Goal: Task Accomplishment & Management: Complete application form

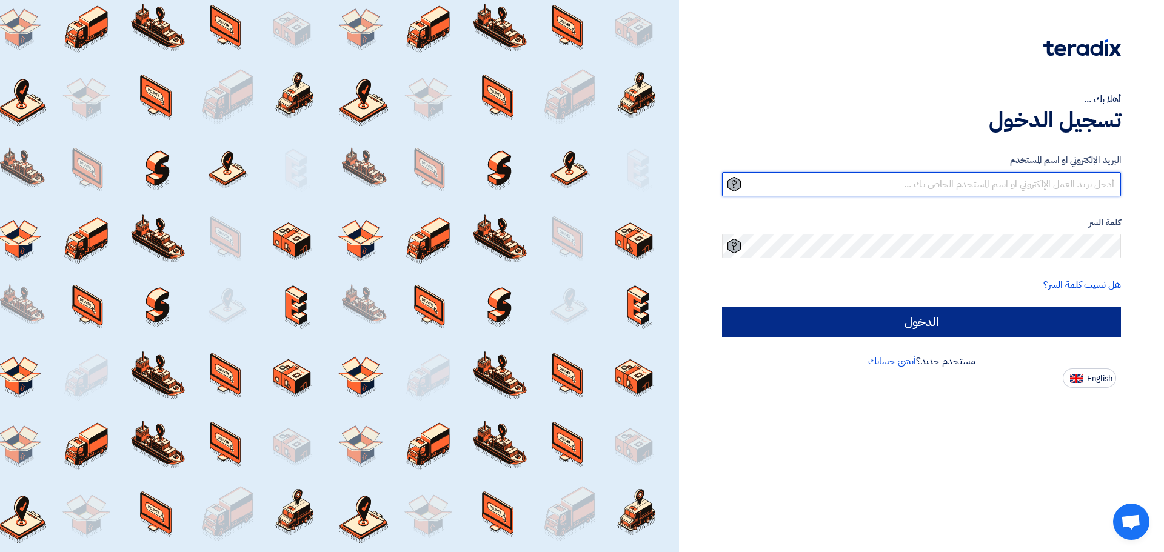
type input "[EMAIL_ADDRESS][DOMAIN_NAME]"
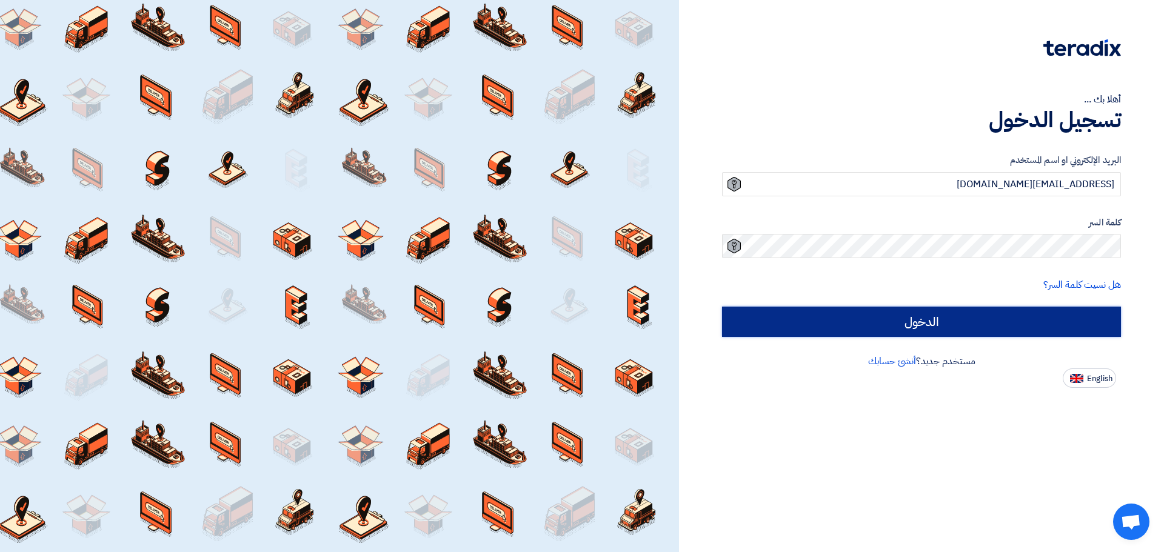
click at [896, 321] on input "الدخول" at bounding box center [921, 322] width 399 height 30
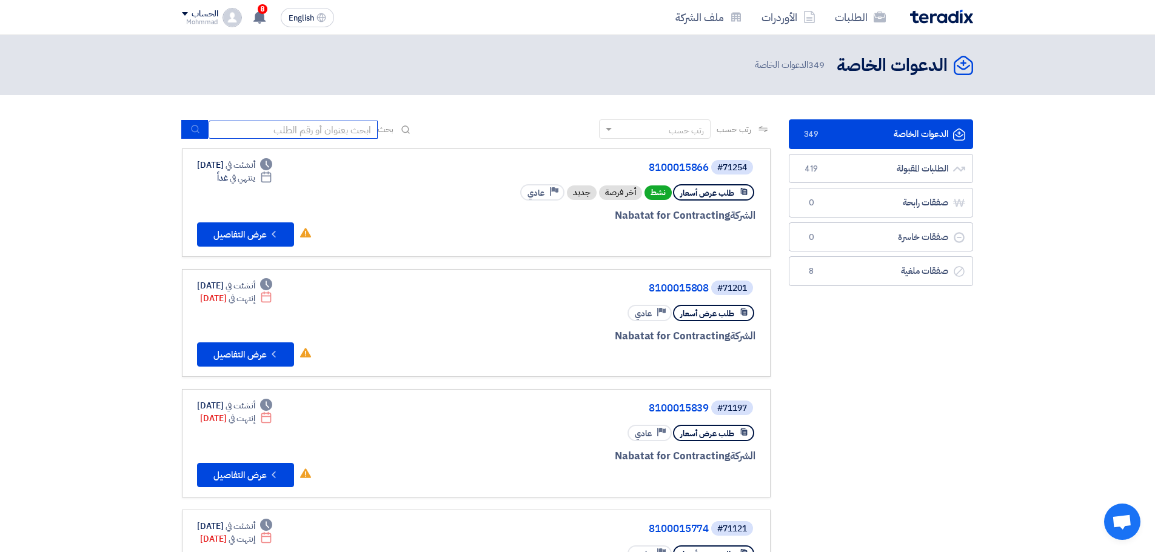
click at [363, 131] on input at bounding box center [293, 130] width 170 height 18
click at [679, 168] on link "8100015866" at bounding box center [587, 168] width 243 height 11
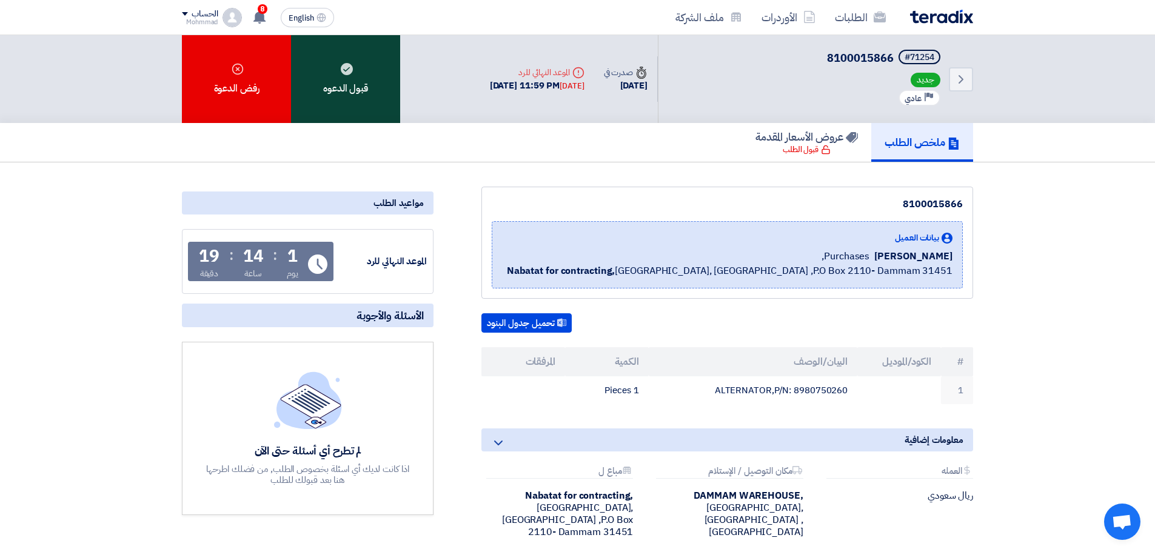
click at [361, 86] on div "قبول الدعوه" at bounding box center [345, 79] width 109 height 88
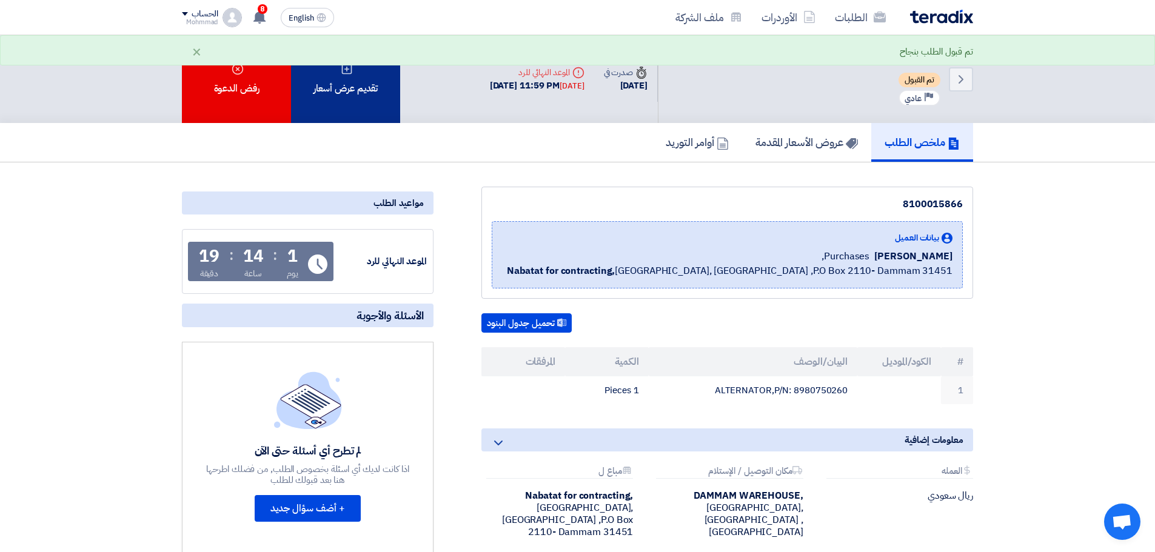
click at [357, 101] on div "تقديم عرض أسعار" at bounding box center [345, 79] width 109 height 88
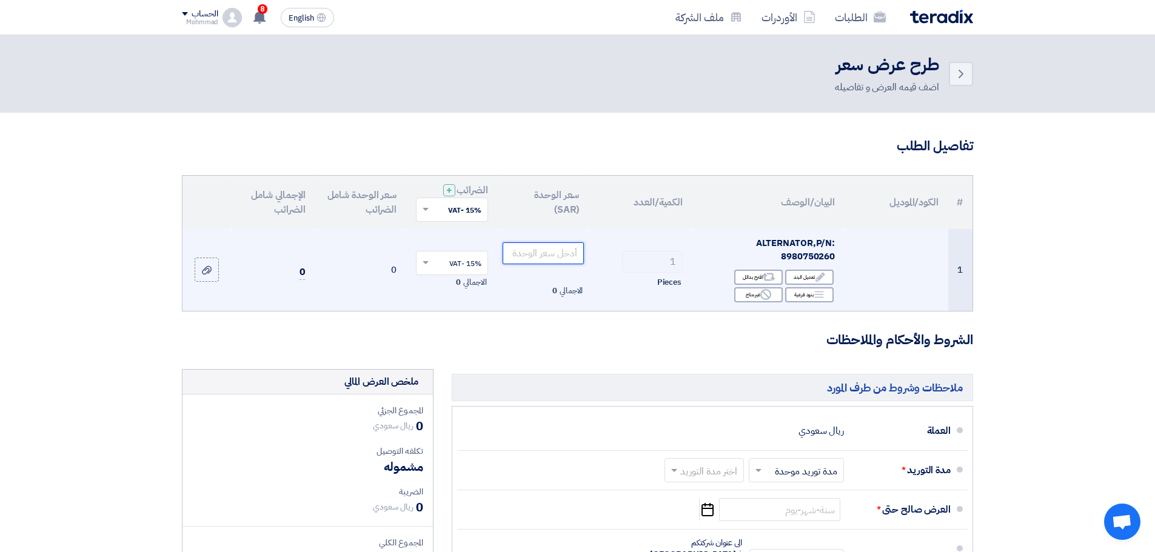
click at [512, 255] on input "number" at bounding box center [544, 254] width 82 height 22
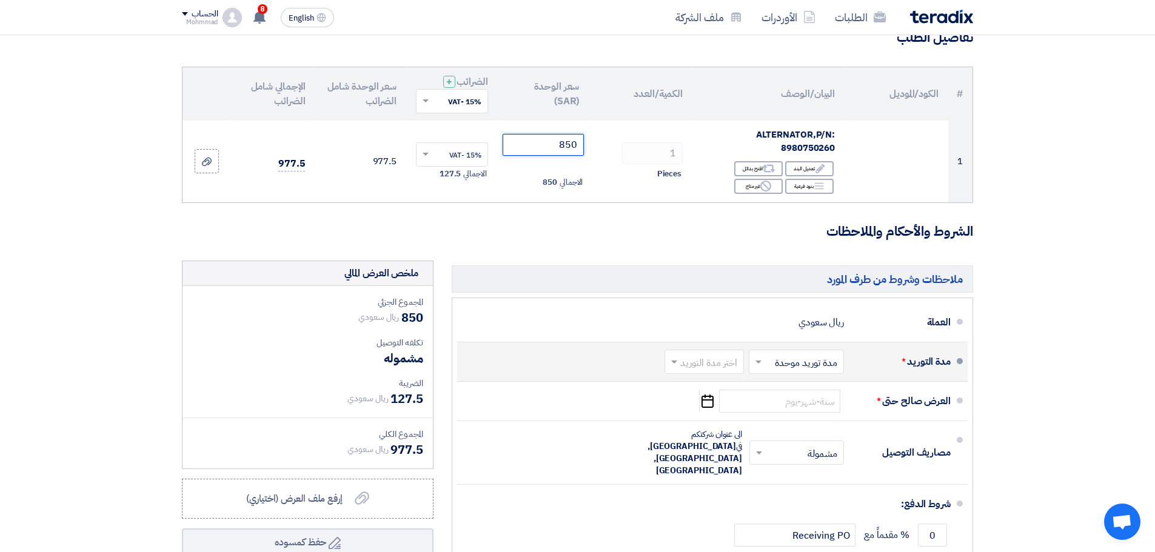
scroll to position [121, 0]
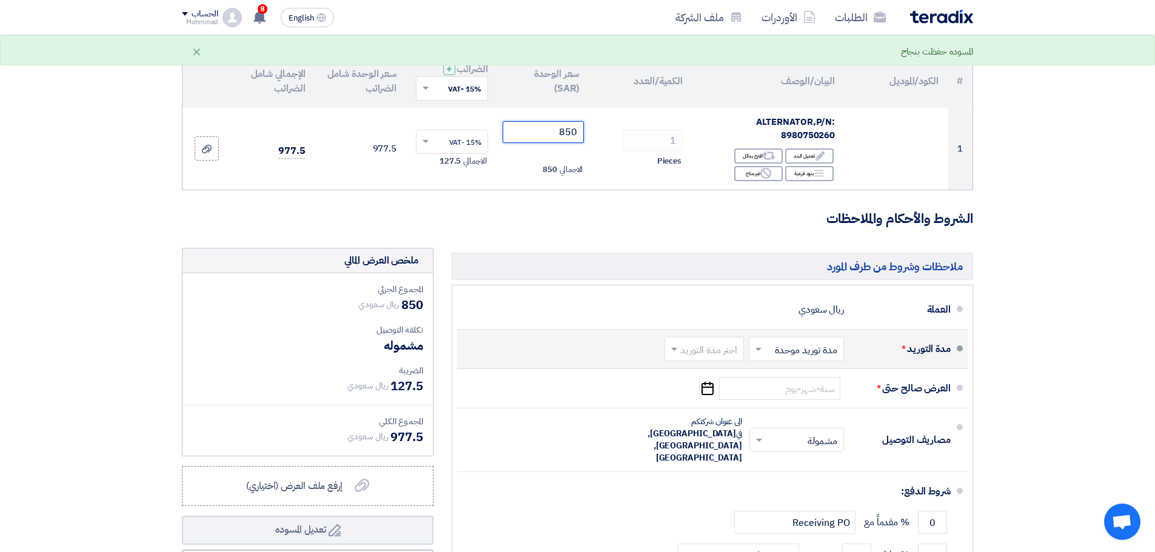
type input "850"
click at [689, 354] on input "text" at bounding box center [701, 351] width 73 height 18
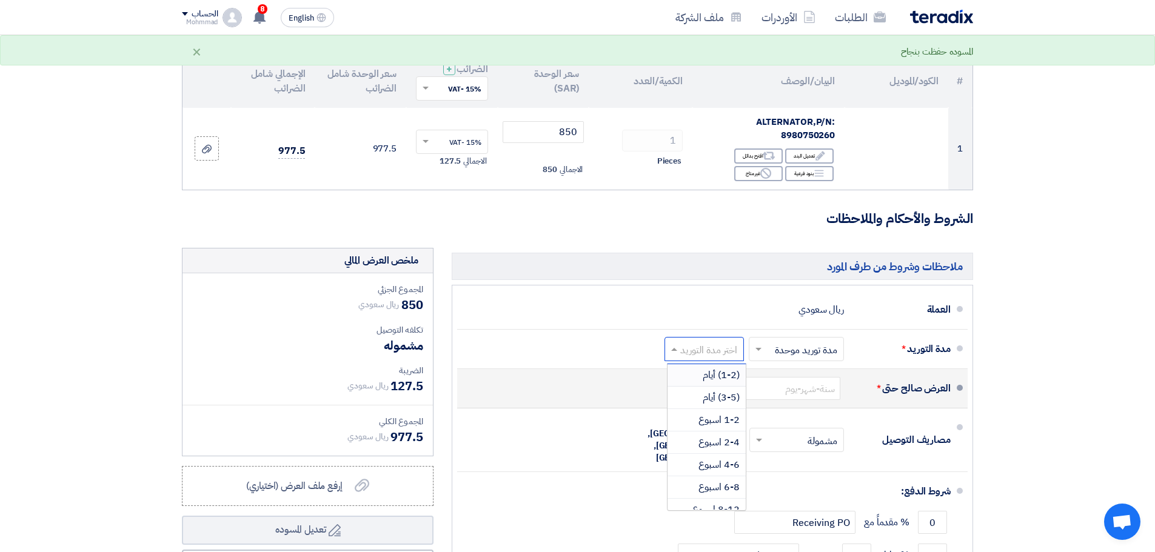
click at [709, 383] on span "(1-2) أيام" at bounding box center [721, 375] width 37 height 15
click at [708, 390] on icon "Pick a date" at bounding box center [707, 389] width 16 height 22
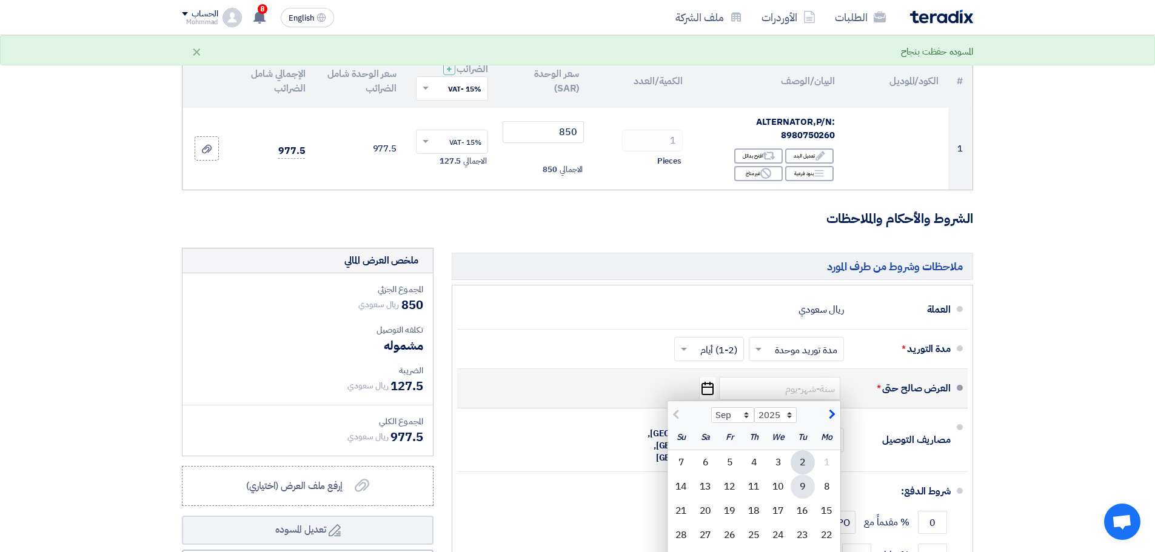
click at [804, 492] on div "9" at bounding box center [803, 487] width 24 height 24
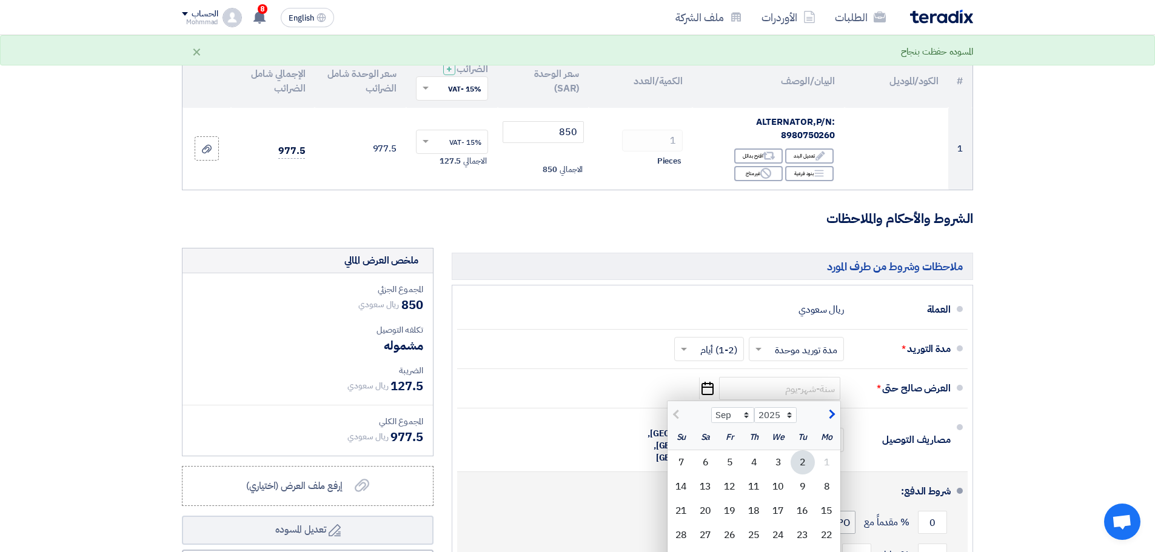
type input "[DATE]"
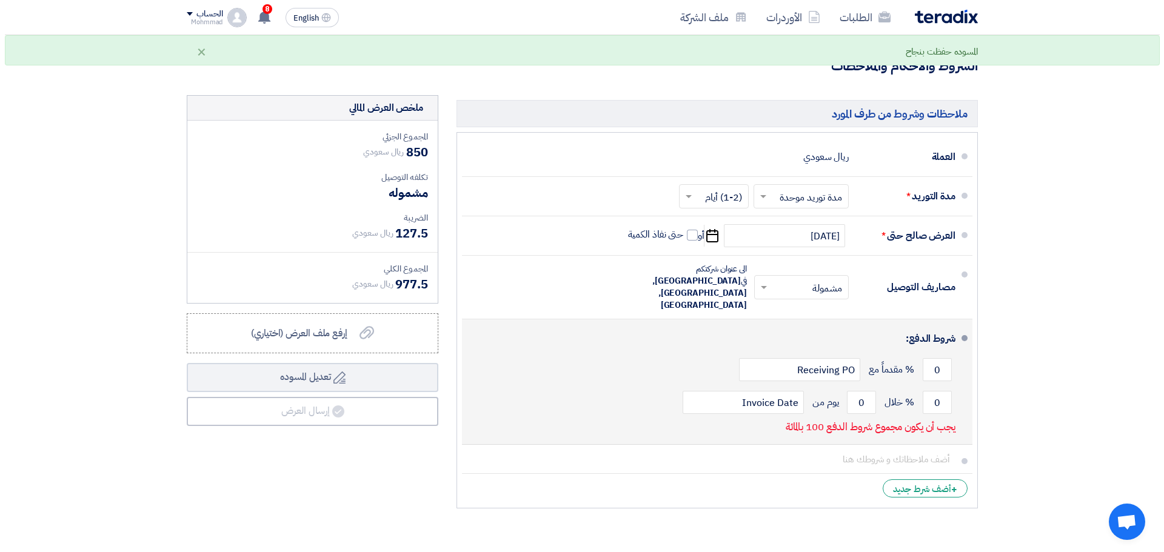
scroll to position [303, 0]
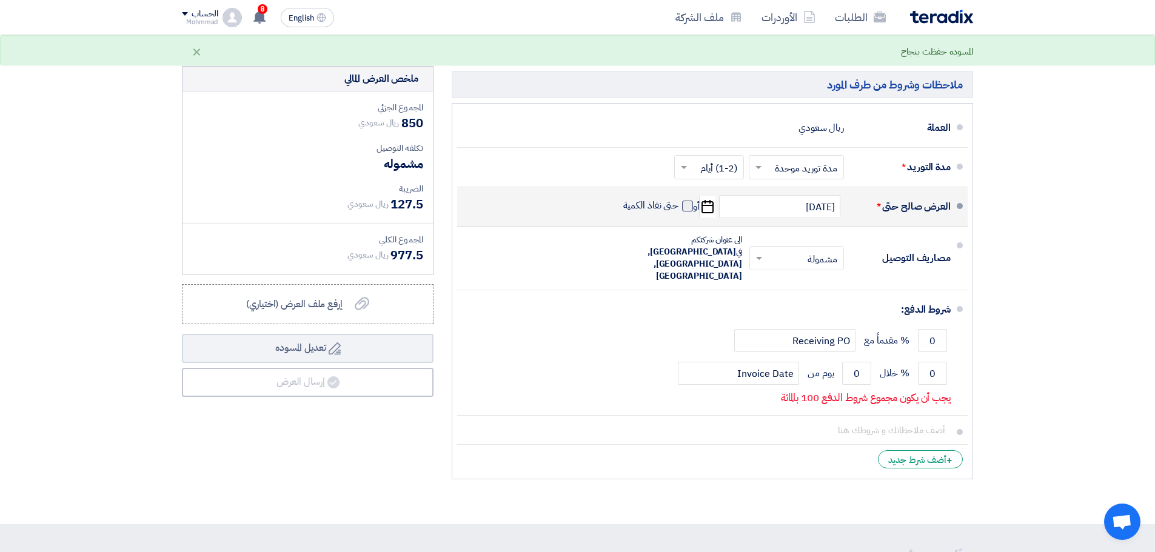
click at [686, 205] on span at bounding box center [687, 206] width 11 height 11
click at [679, 205] on input "حتى نفاذ الكمية" at bounding box center [650, 211] width 58 height 23
checkbox input "true"
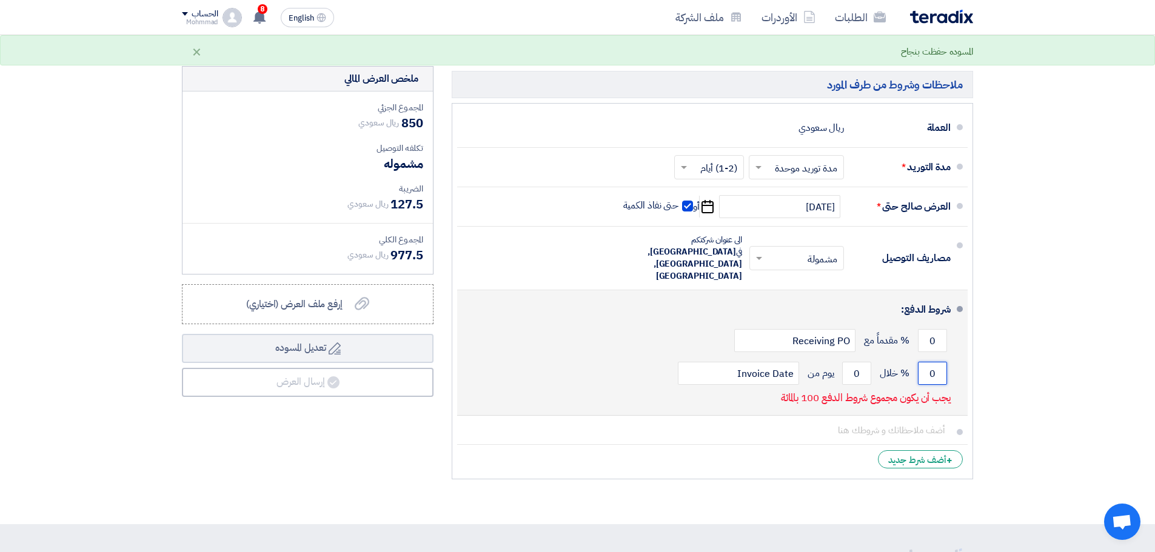
click at [942, 362] on input "0" at bounding box center [932, 373] width 29 height 23
type input "100"
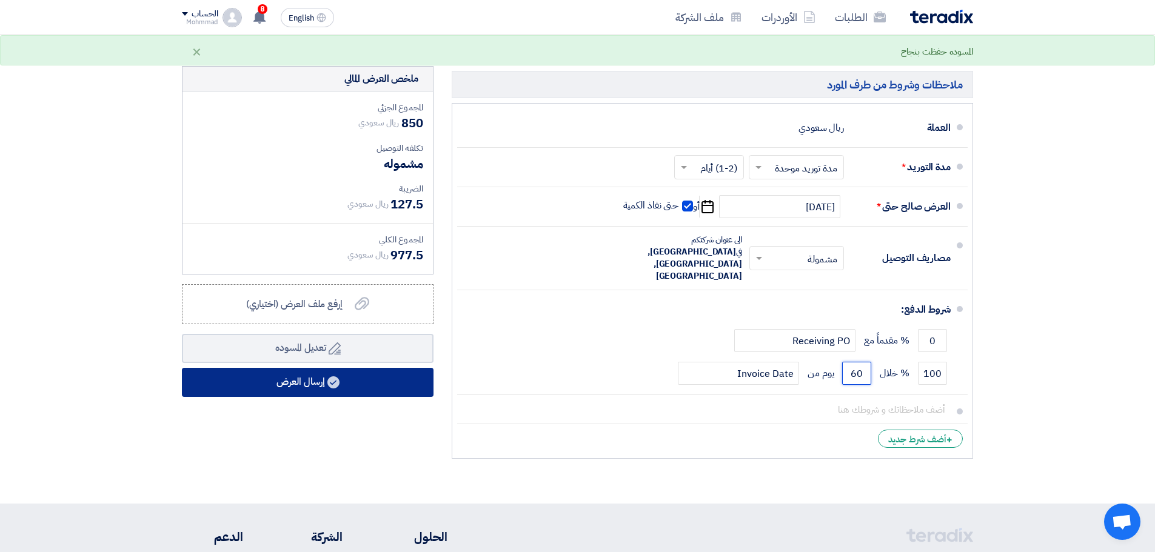
type input "60"
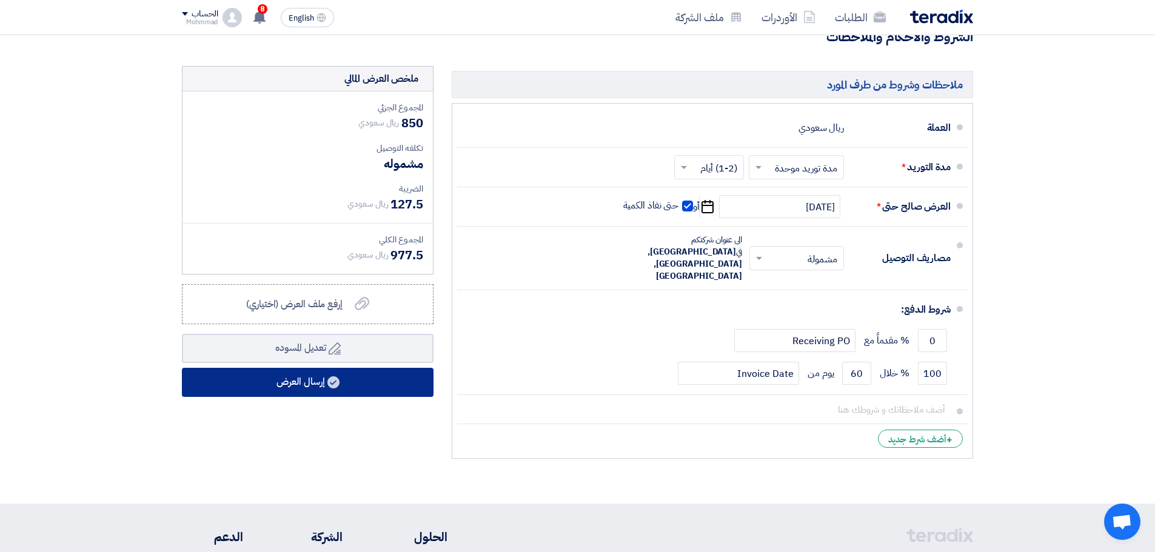
click at [348, 390] on button "إرسال العرض" at bounding box center [308, 382] width 252 height 29
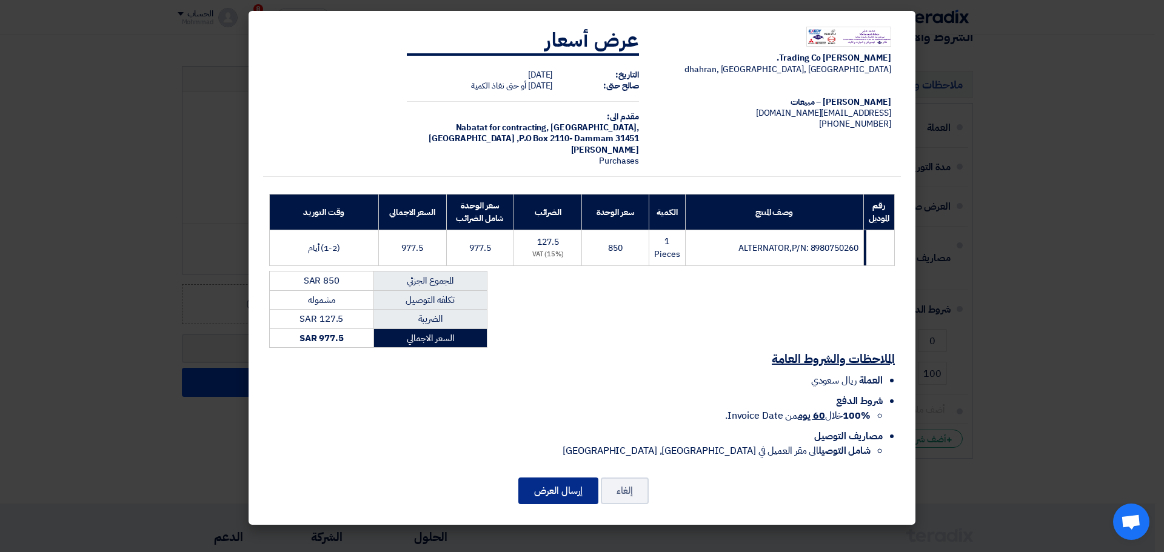
click at [552, 486] on button "إرسال العرض" at bounding box center [558, 491] width 80 height 27
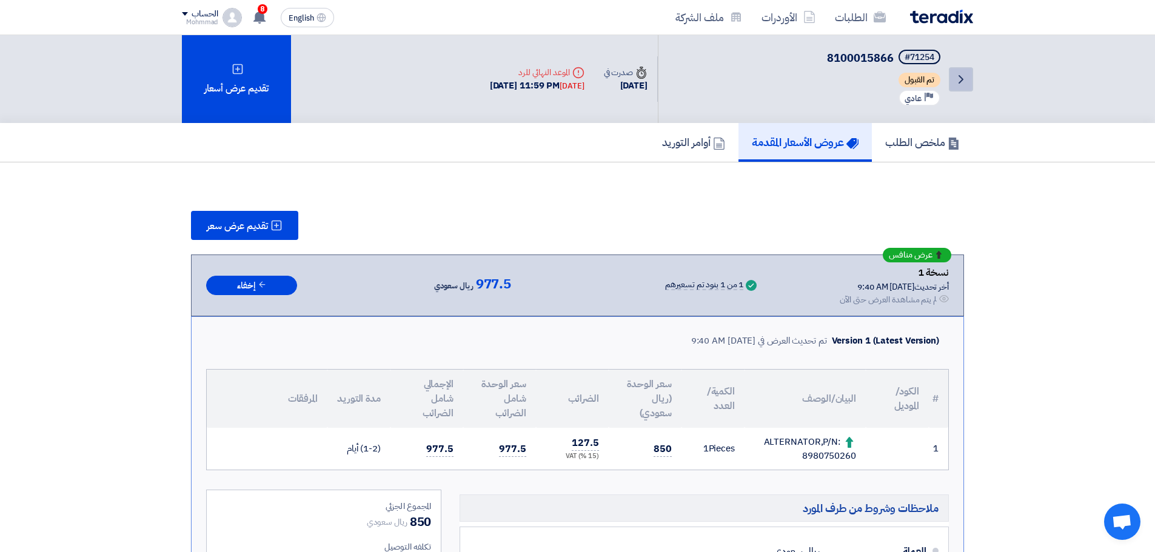
click at [958, 79] on icon "Back" at bounding box center [961, 79] width 15 height 15
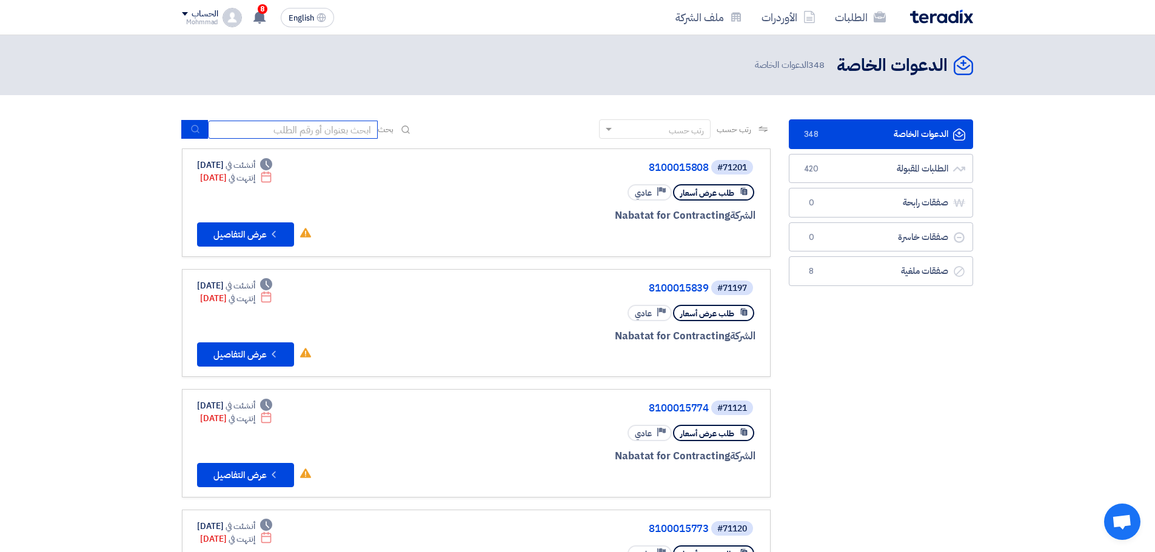
click at [250, 130] on input at bounding box center [293, 130] width 170 height 18
paste input "8100015866"
type input "8100015866"
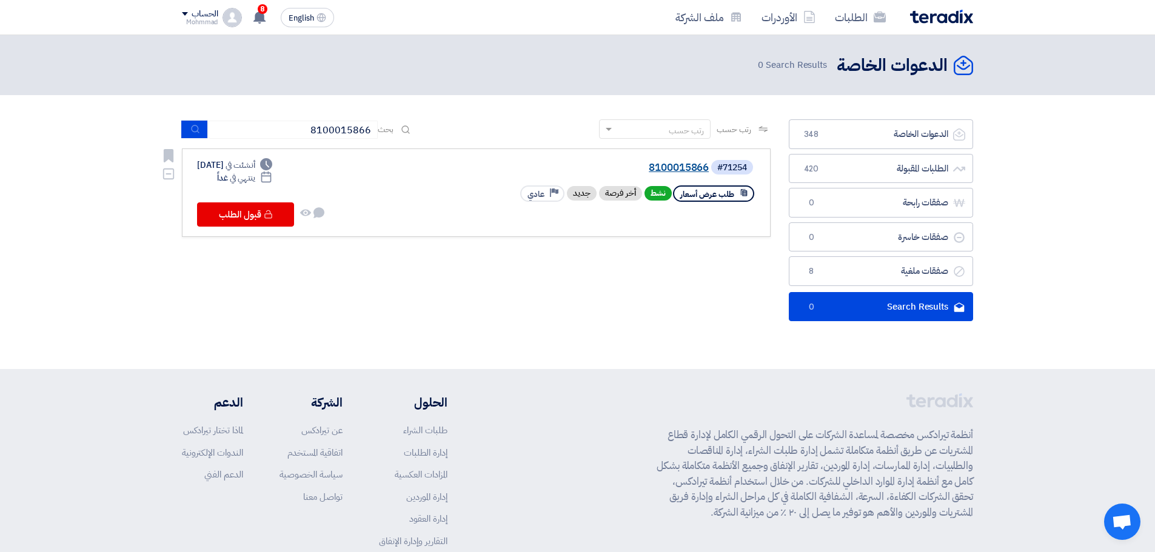
click at [659, 163] on link "8100015866" at bounding box center [587, 168] width 243 height 11
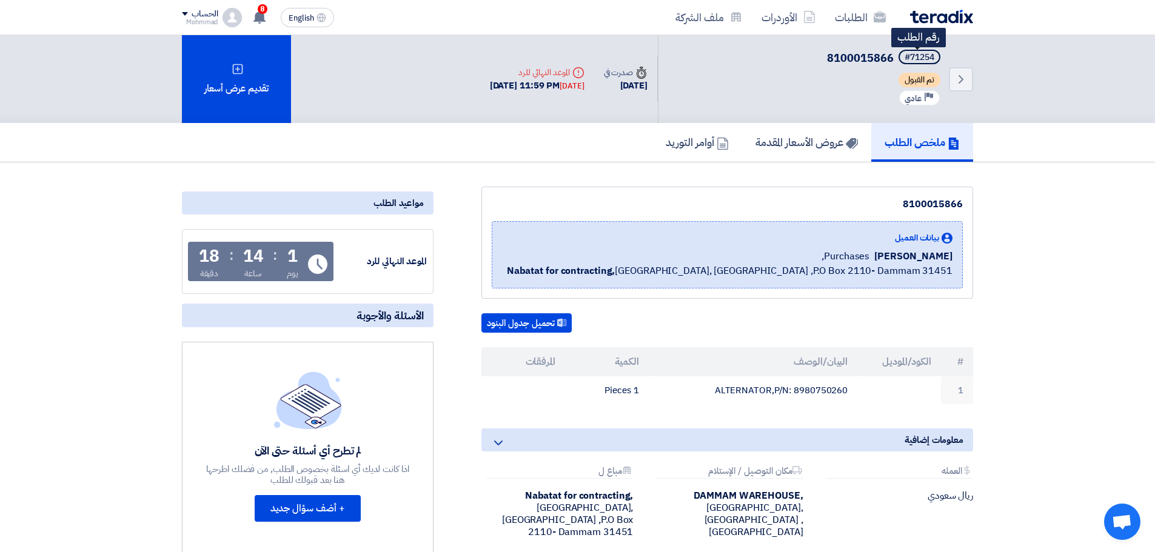
click at [928, 56] on div "#71254" at bounding box center [920, 57] width 30 height 8
copy div "71254"
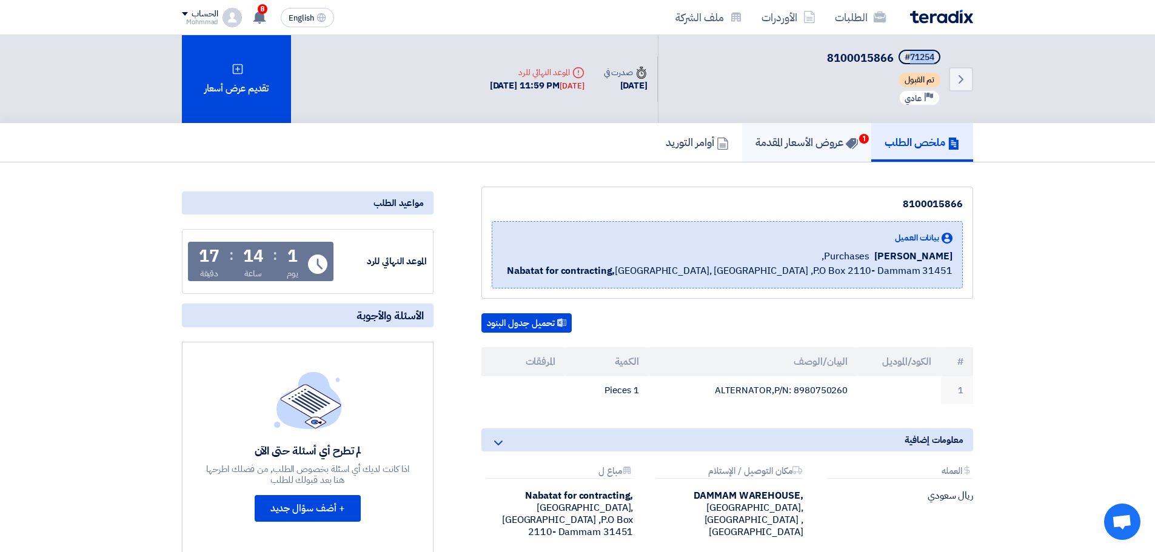
click at [833, 136] on h5 "عروض الأسعار المقدمة 1" at bounding box center [807, 142] width 102 height 14
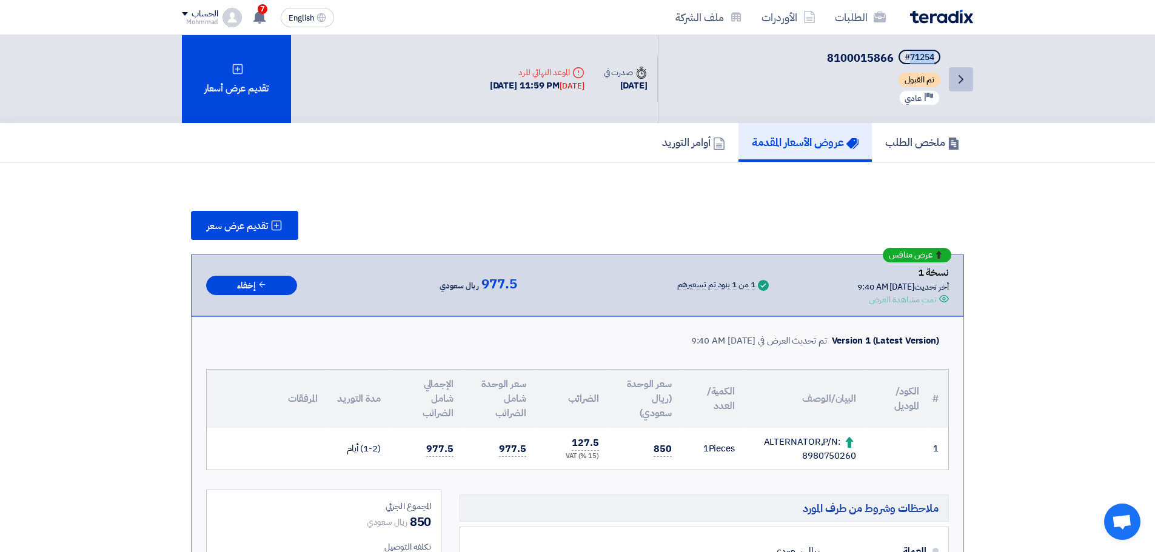
click at [964, 80] on icon "Back" at bounding box center [961, 79] width 15 height 15
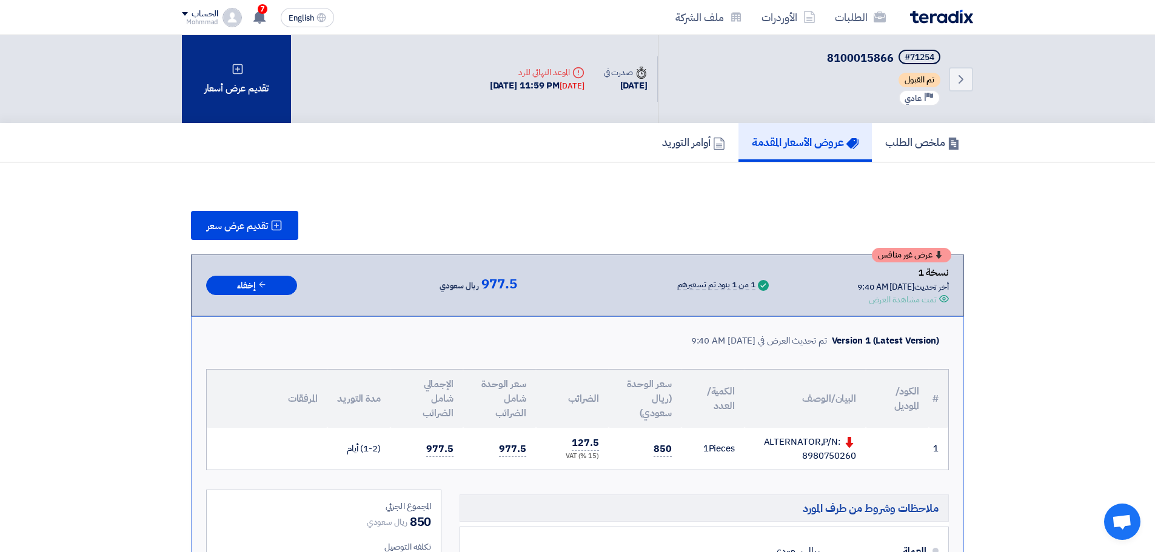
click at [241, 87] on div "تقديم عرض أسعار" at bounding box center [236, 79] width 109 height 88
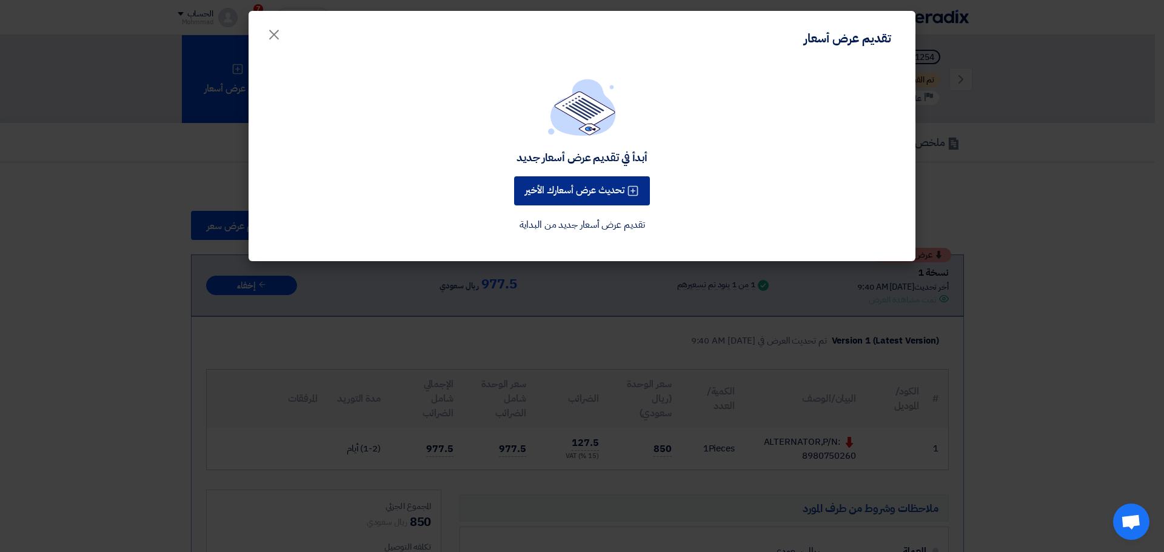
click at [585, 178] on button "تحديث عرض أسعارك الأخير" at bounding box center [582, 190] width 136 height 29
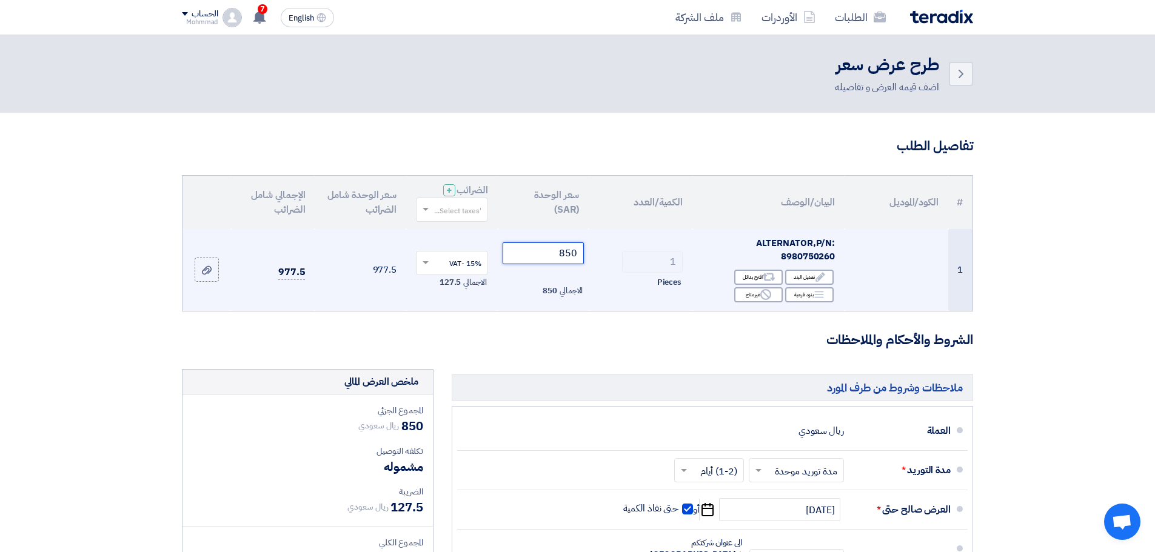
click at [571, 249] on input "850" at bounding box center [544, 254] width 82 height 22
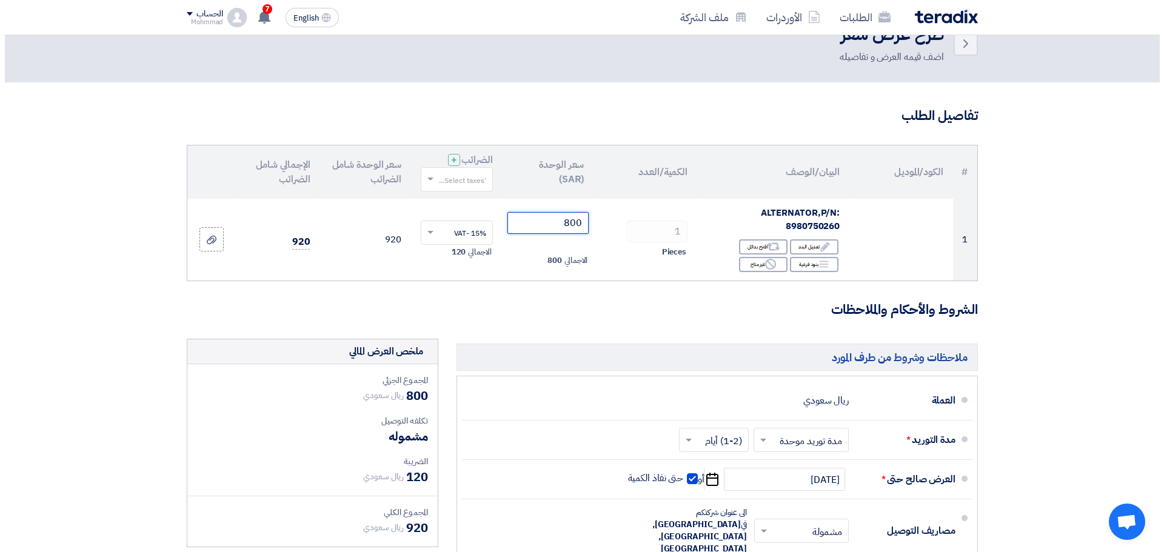
scroll to position [483, 0]
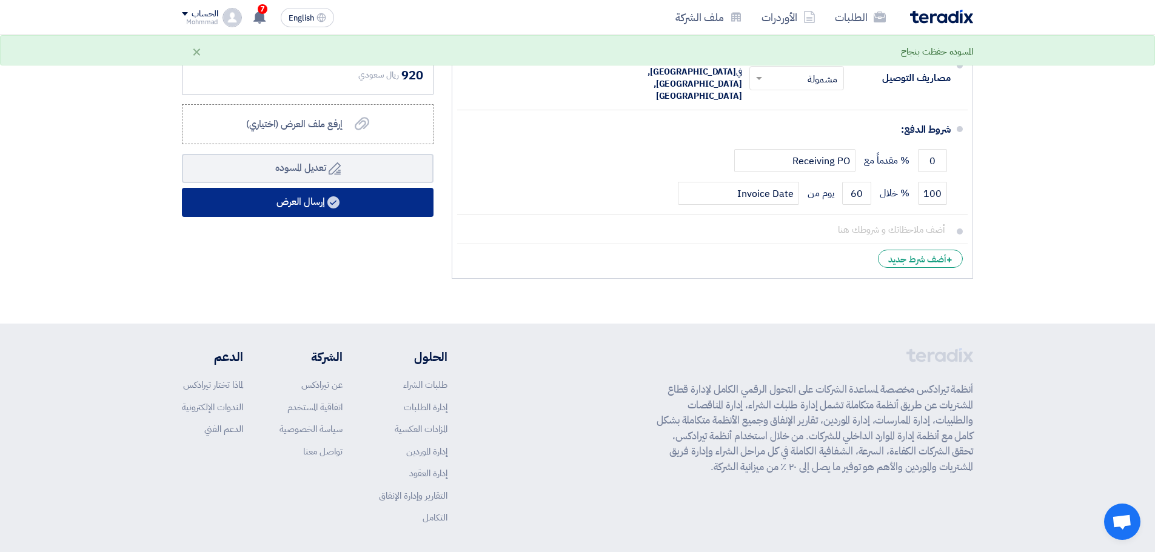
type input "800"
click at [328, 204] on icon at bounding box center [333, 202] width 12 height 12
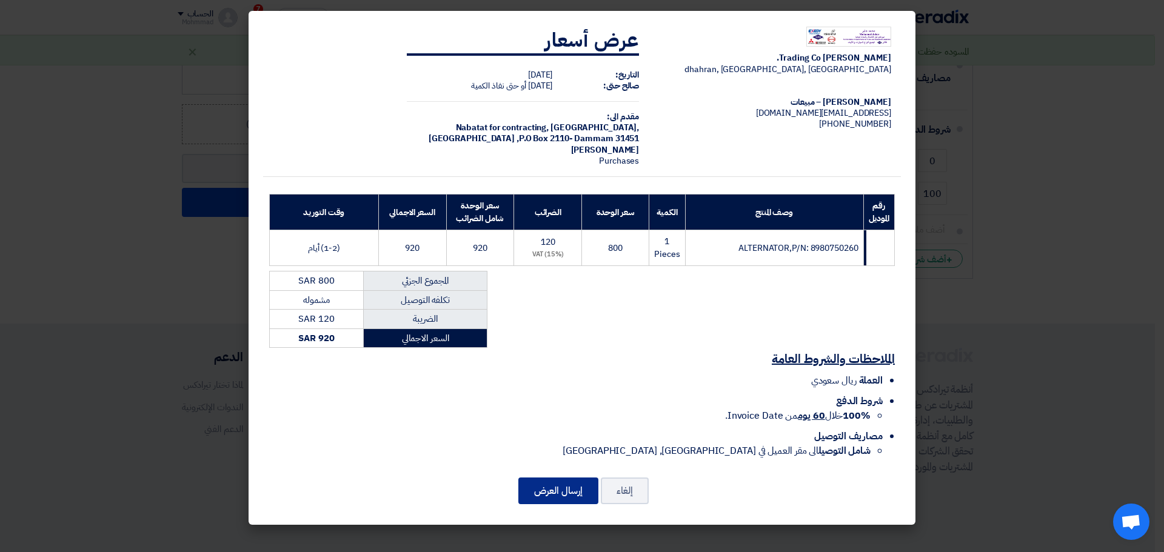
click at [556, 499] on button "إرسال العرض" at bounding box center [558, 491] width 80 height 27
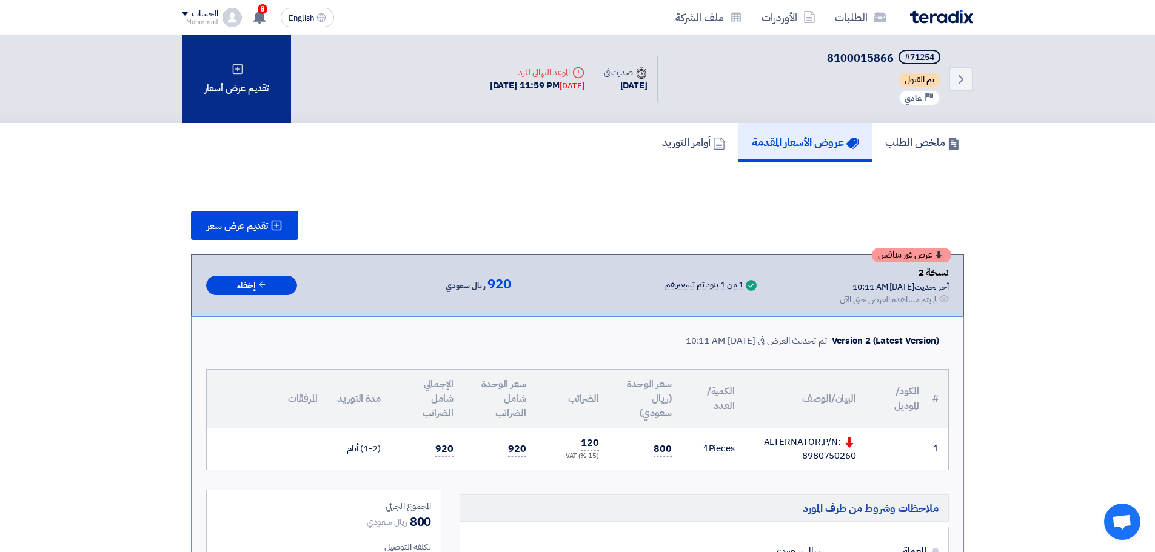
click at [250, 102] on div "تقديم عرض أسعار" at bounding box center [236, 79] width 109 height 88
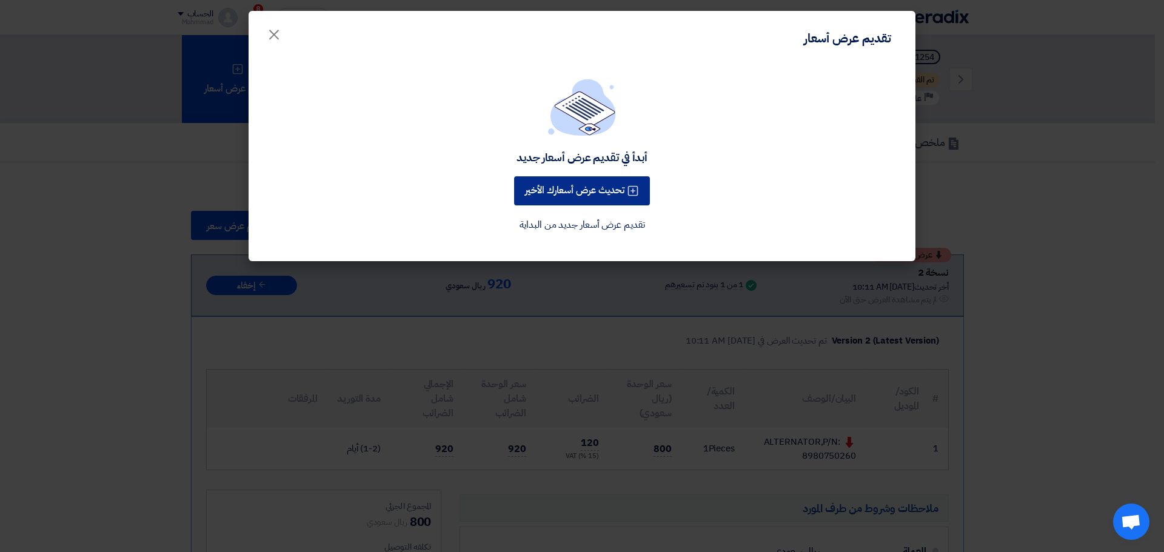
click at [586, 193] on button "تحديث عرض أسعارك الأخير" at bounding box center [582, 190] width 136 height 29
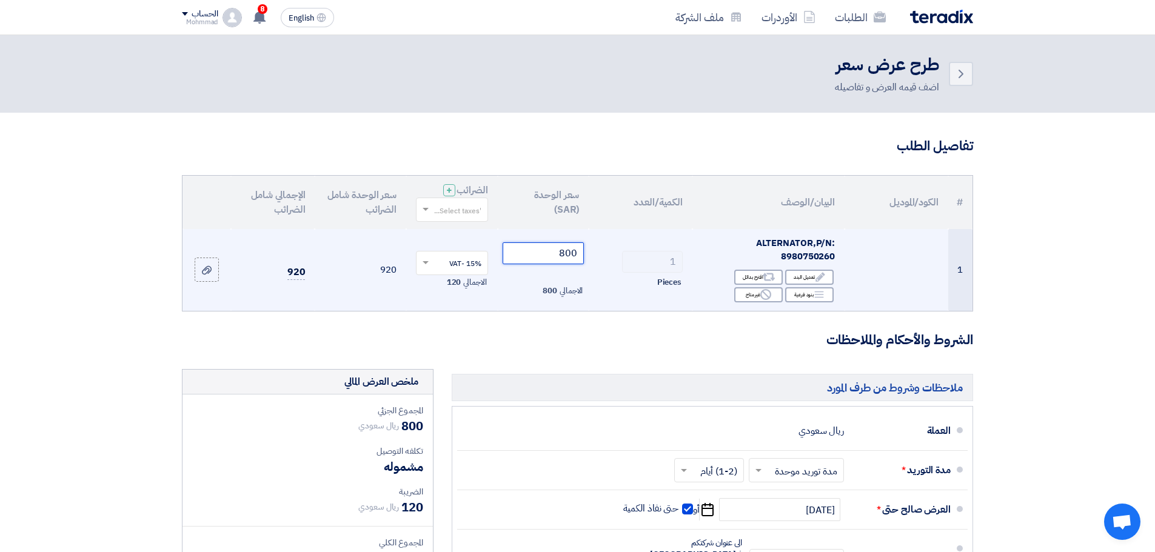
click at [571, 248] on input "800" at bounding box center [544, 254] width 82 height 22
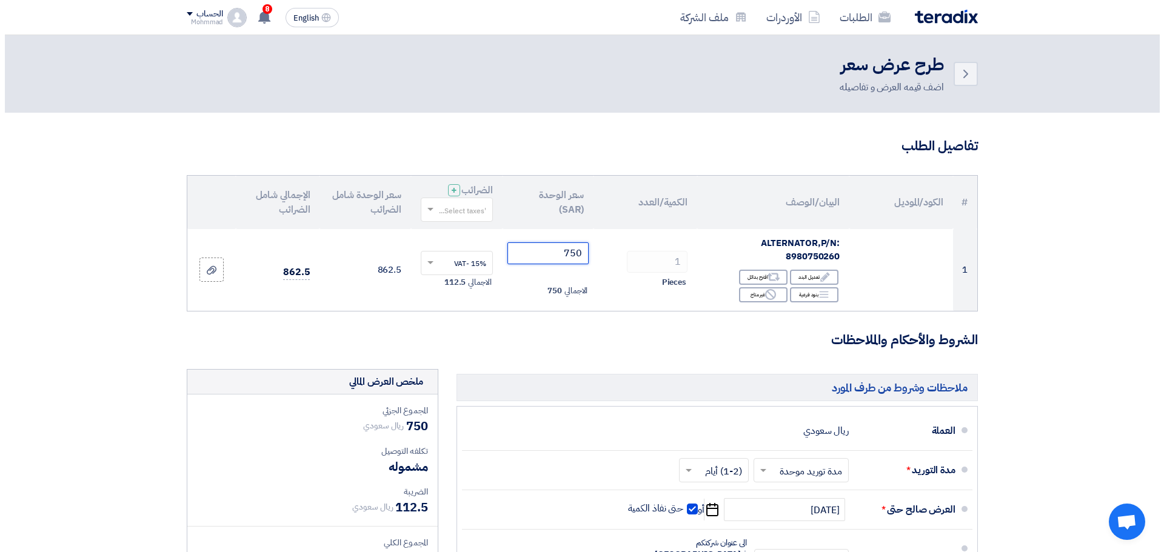
scroll to position [483, 0]
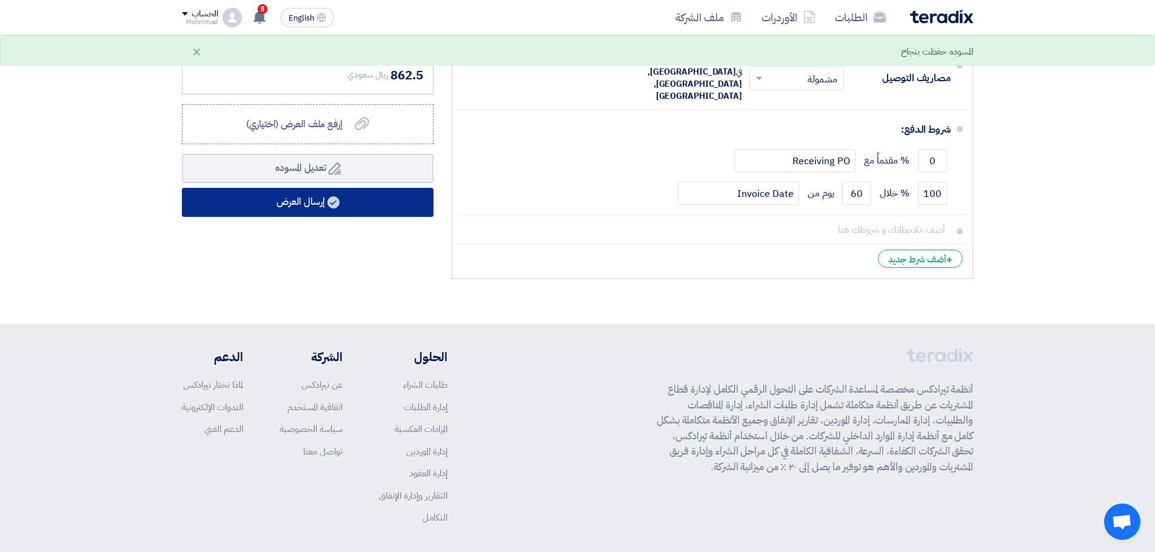
type input "750"
click at [321, 195] on button "إرسال العرض" at bounding box center [308, 202] width 252 height 29
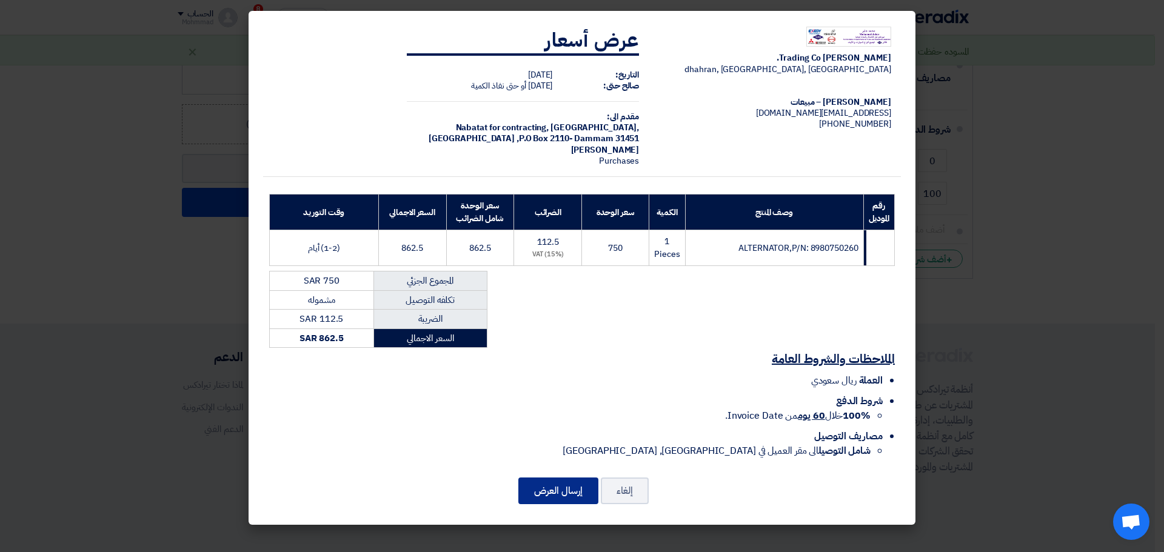
click at [564, 490] on button "إرسال العرض" at bounding box center [558, 491] width 80 height 27
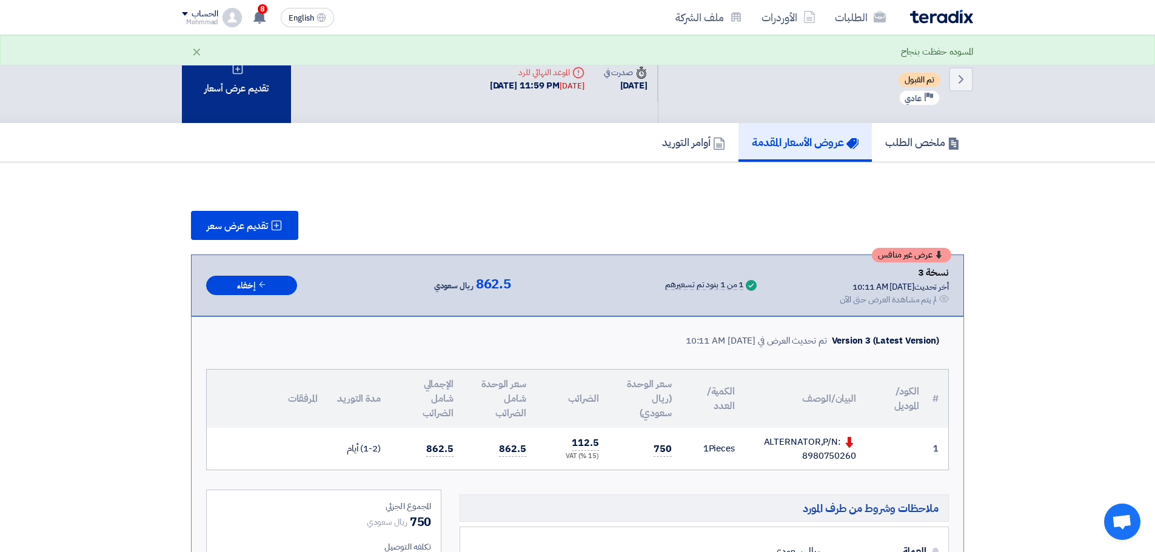
click at [262, 101] on div "تقديم عرض أسعار" at bounding box center [236, 79] width 109 height 88
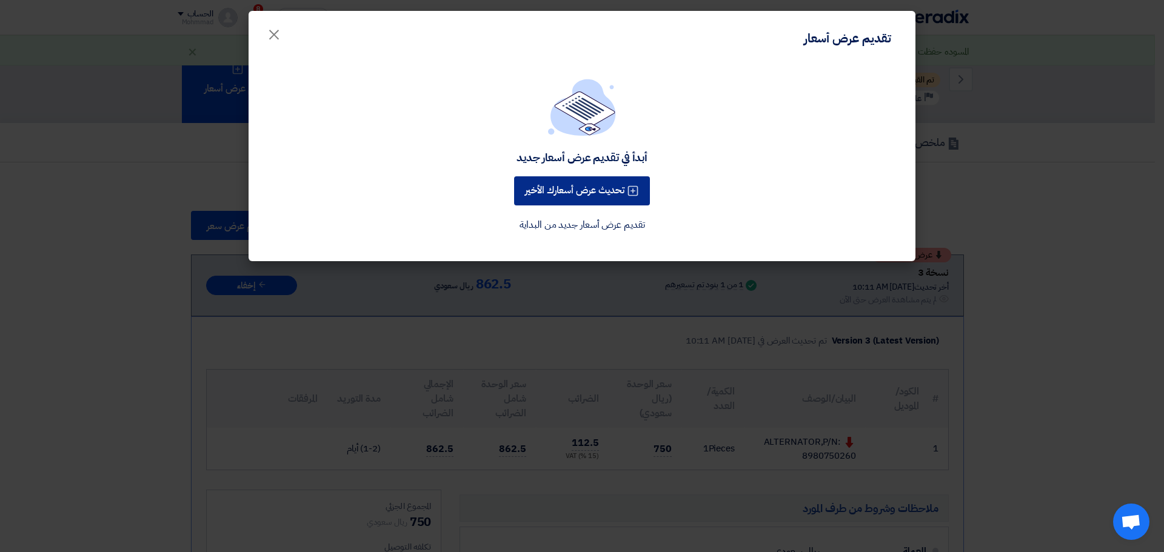
click at [569, 195] on button "تحديث عرض أسعارك الأخير" at bounding box center [582, 190] width 136 height 29
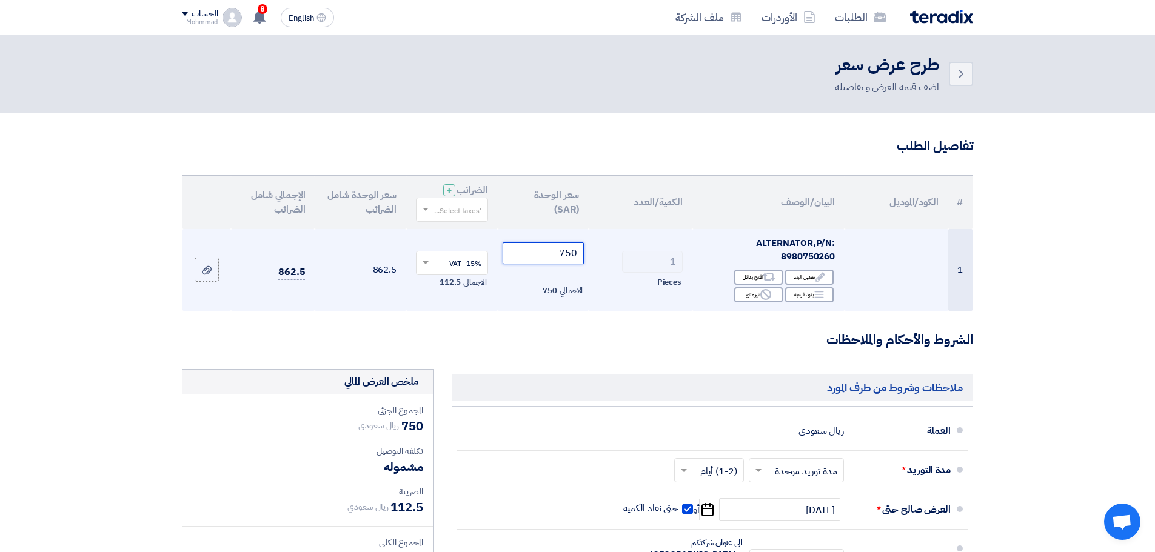
click at [565, 249] on input "750" at bounding box center [544, 254] width 82 height 22
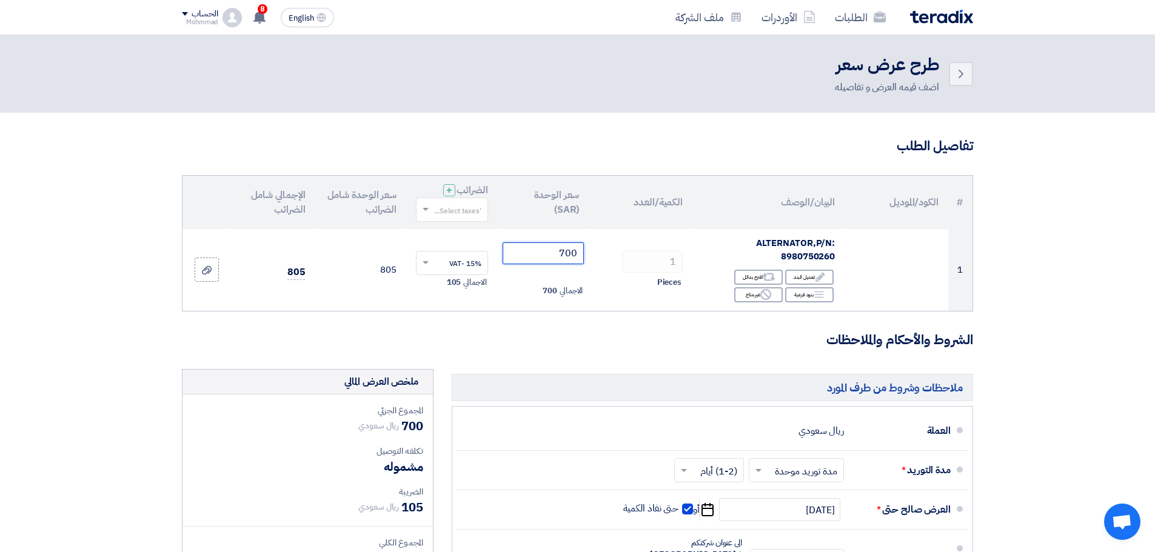
type input "700"
click at [1052, 281] on section "تفاصيل الطلب # الكود/الموديل البيان/الوصف الكمية/العدد سعر الوحدة (SAR) الضرائب…" at bounding box center [577, 460] width 1155 height 694
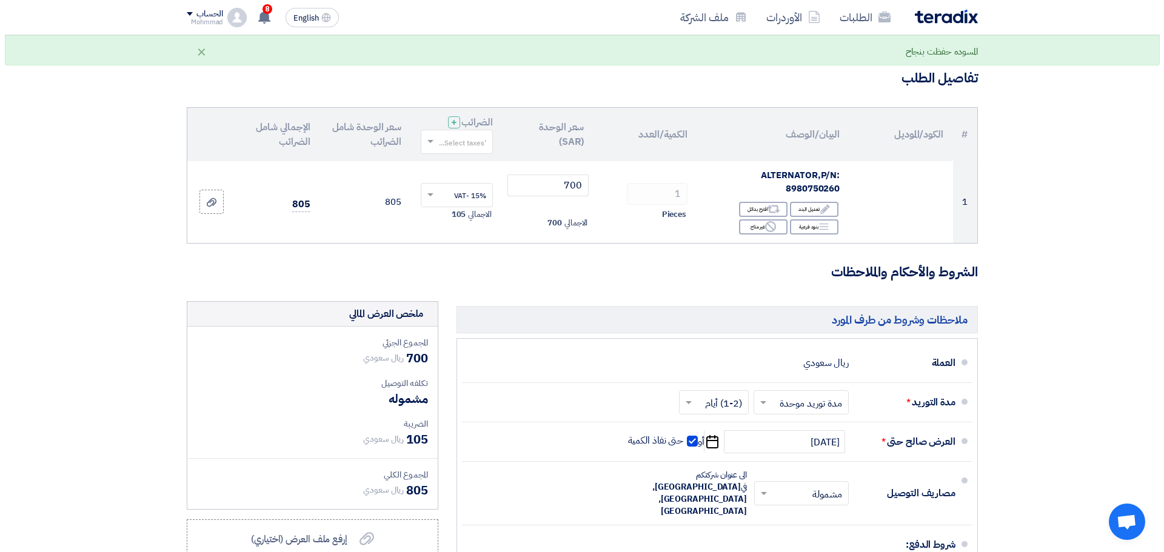
scroll to position [182, 0]
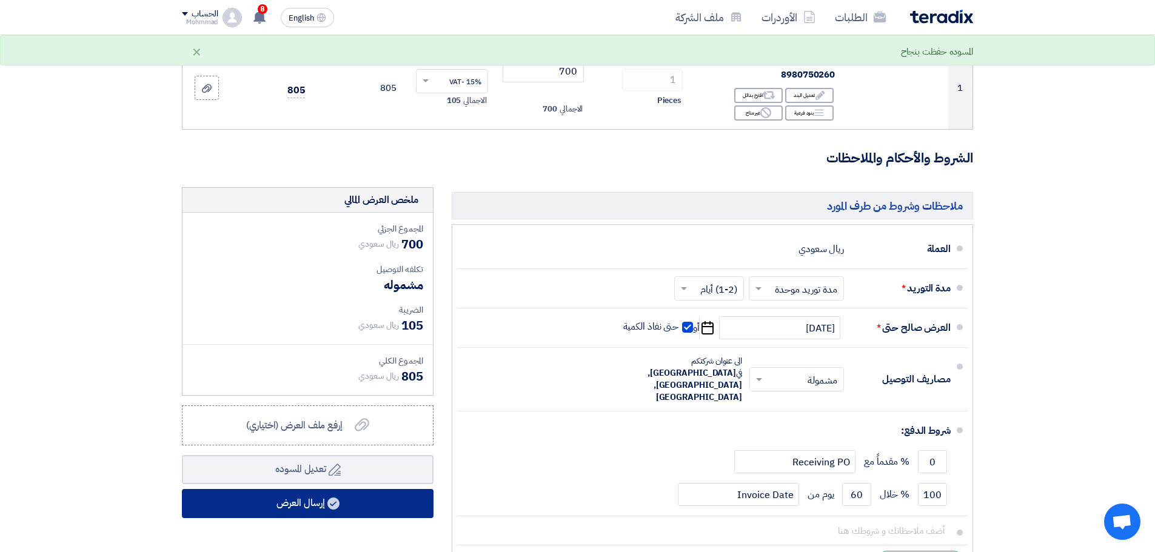
click at [282, 499] on button "إرسال العرض" at bounding box center [308, 503] width 252 height 29
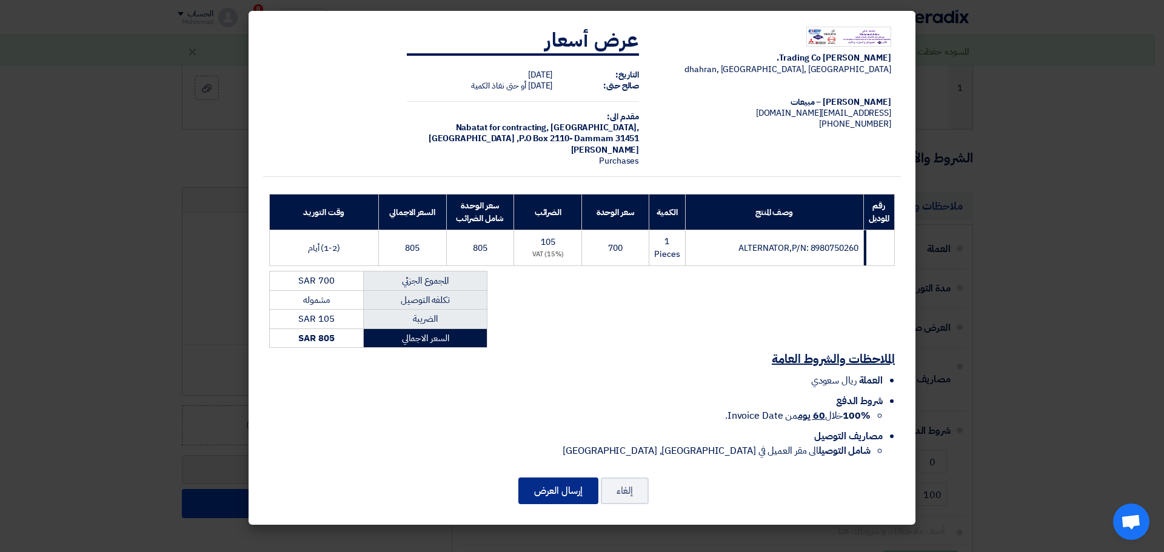
click at [545, 493] on button "إرسال العرض" at bounding box center [558, 491] width 80 height 27
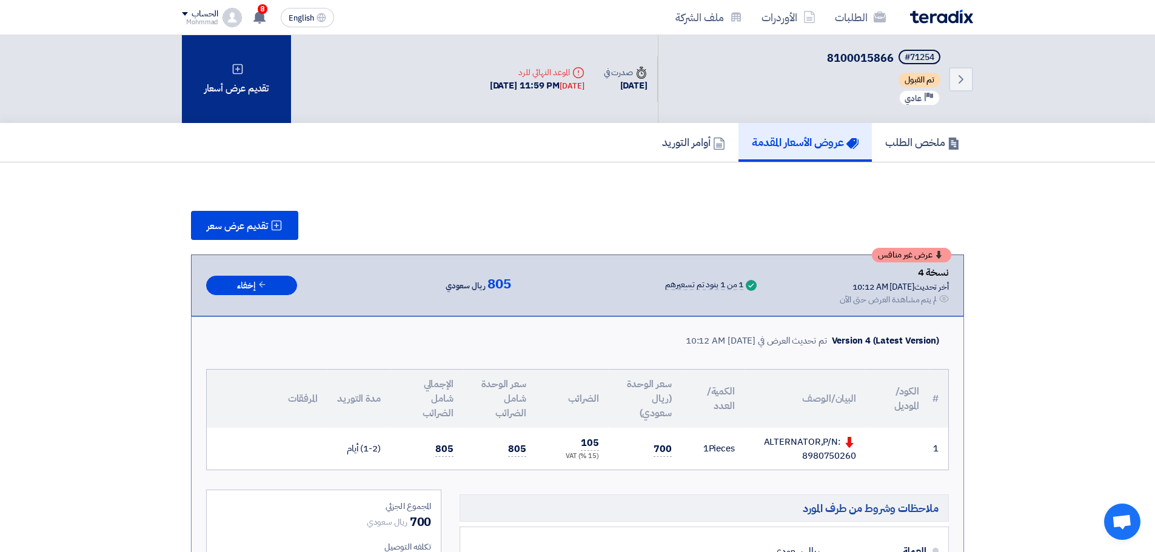
click at [252, 85] on div "تقديم عرض أسعار" at bounding box center [236, 79] width 109 height 88
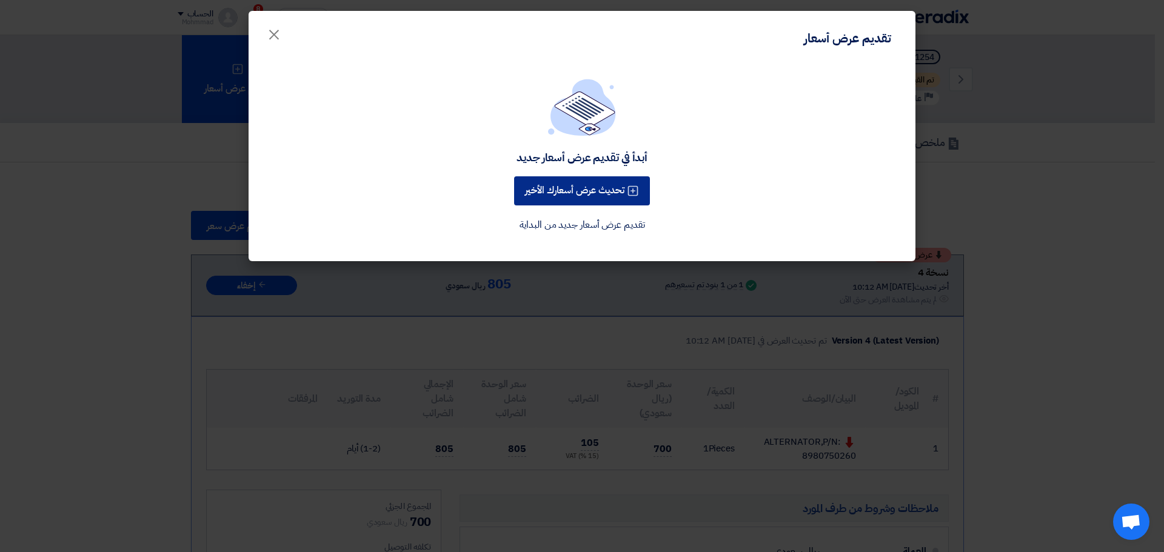
click at [582, 193] on button "تحديث عرض أسعارك الأخير" at bounding box center [582, 190] width 136 height 29
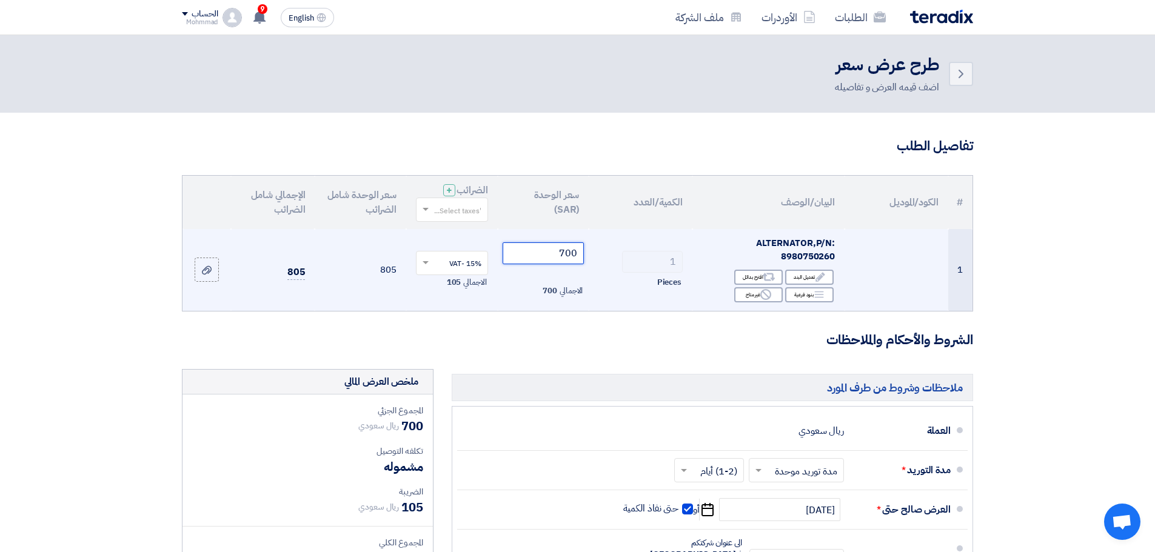
click at [577, 255] on input "700" at bounding box center [544, 254] width 82 height 22
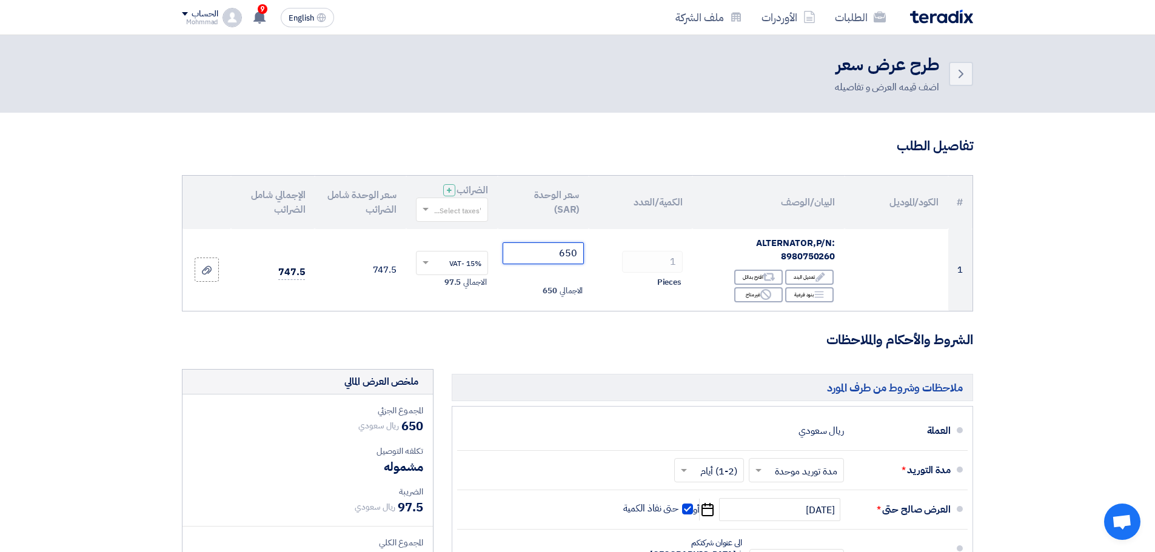
type input "650"
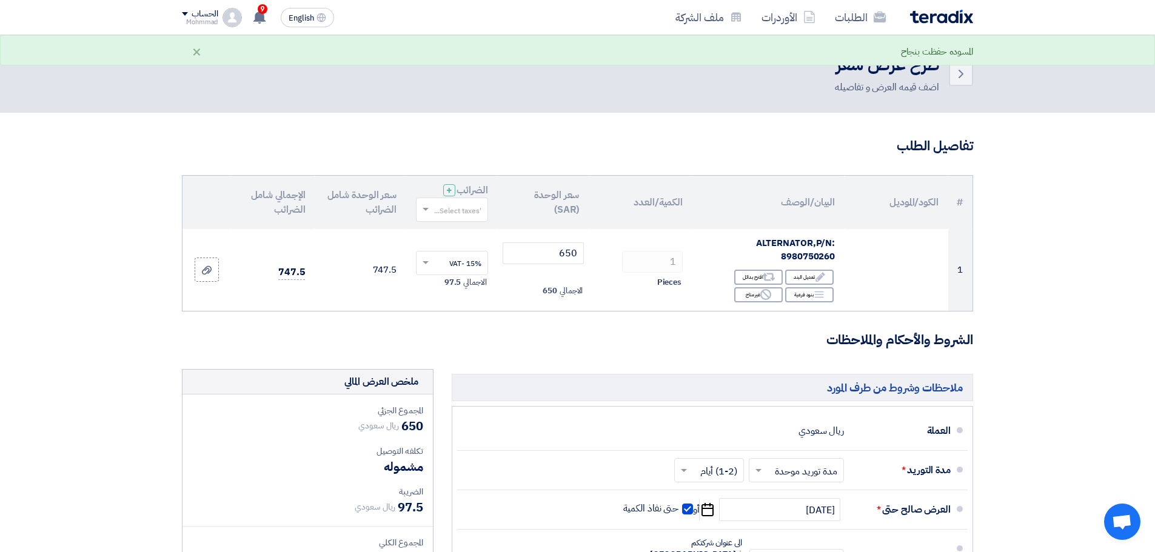
click at [1106, 294] on section "تفاصيل الطلب # الكود/الموديل البيان/الوصف الكمية/العدد سعر الوحدة (SAR) الضرائب…" at bounding box center [577, 460] width 1155 height 694
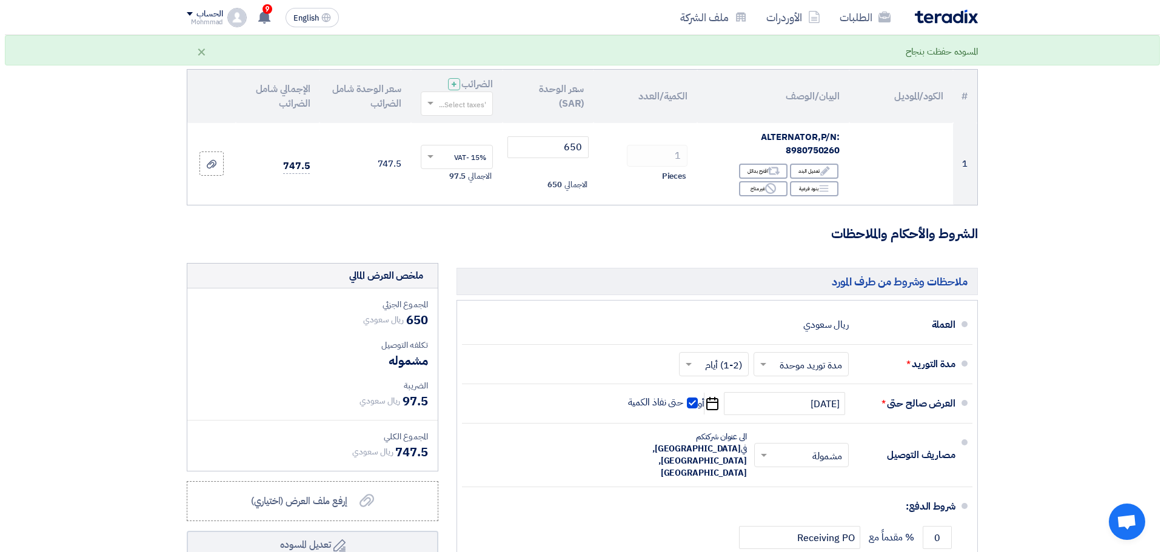
scroll to position [303, 0]
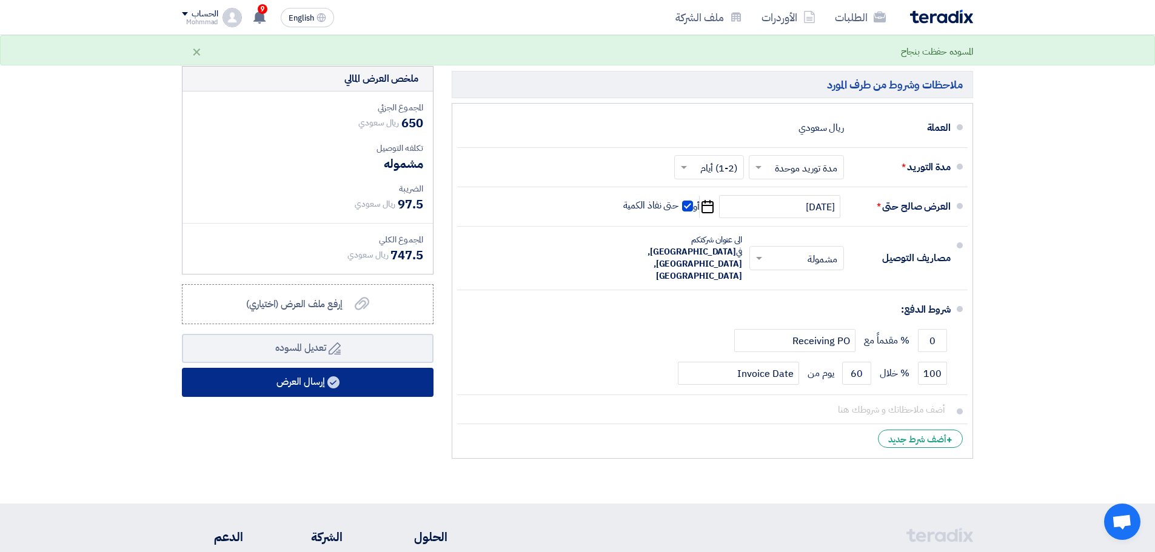
click at [318, 392] on button "إرسال العرض" at bounding box center [308, 382] width 252 height 29
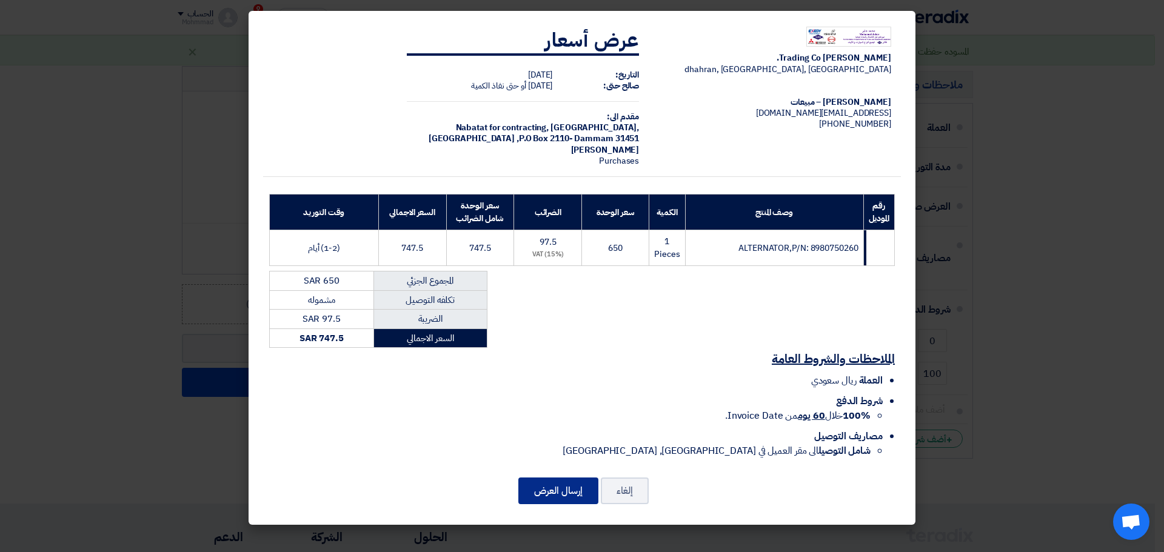
click at [554, 488] on button "إرسال العرض" at bounding box center [558, 491] width 80 height 27
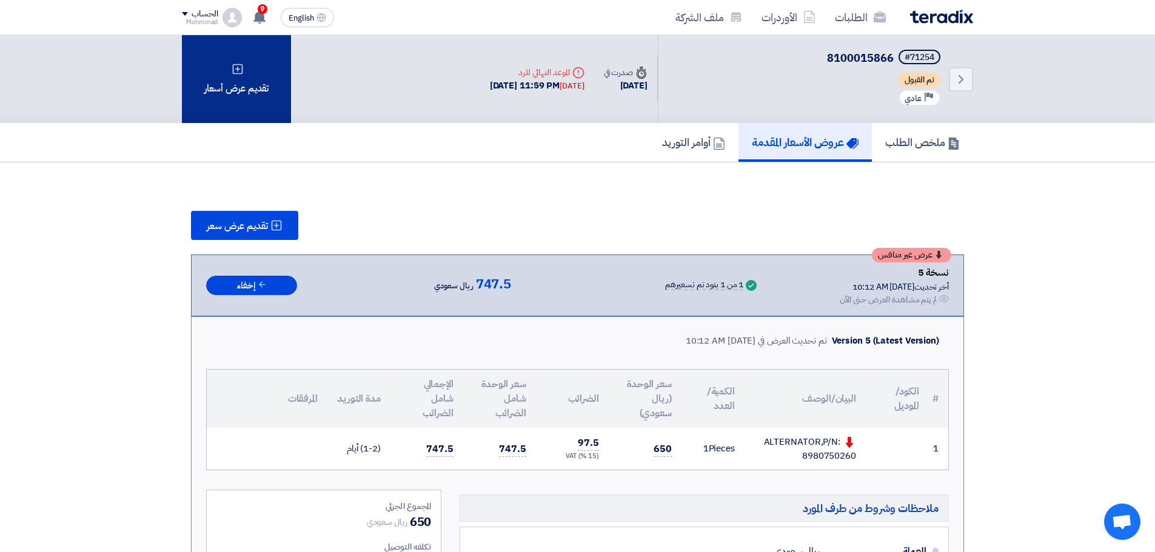
click at [246, 84] on div "تقديم عرض أسعار" at bounding box center [236, 79] width 109 height 88
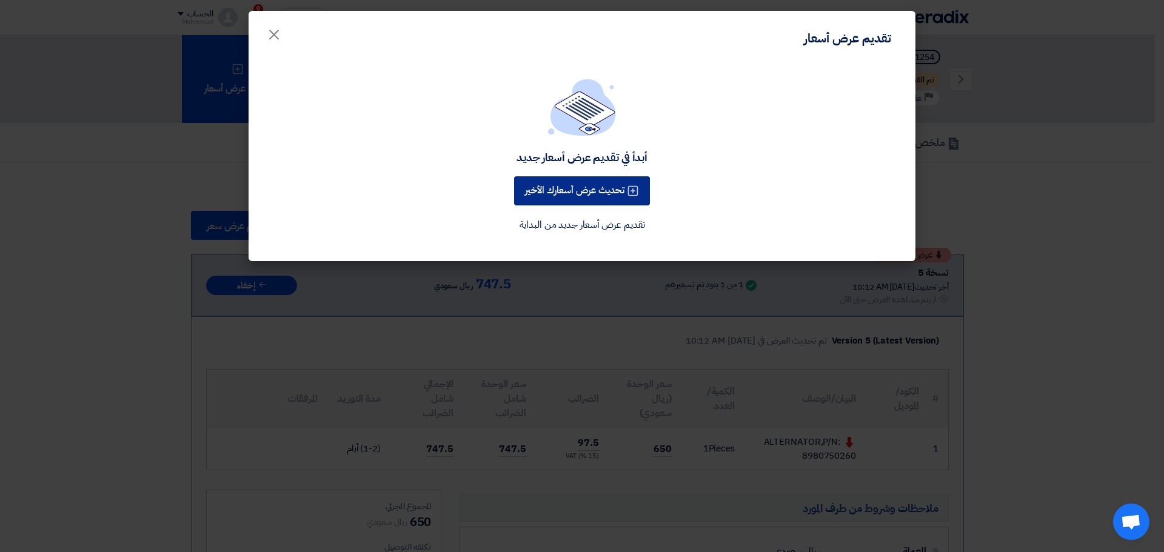
click at [560, 181] on button "تحديث عرض أسعارك الأخير" at bounding box center [582, 190] width 136 height 29
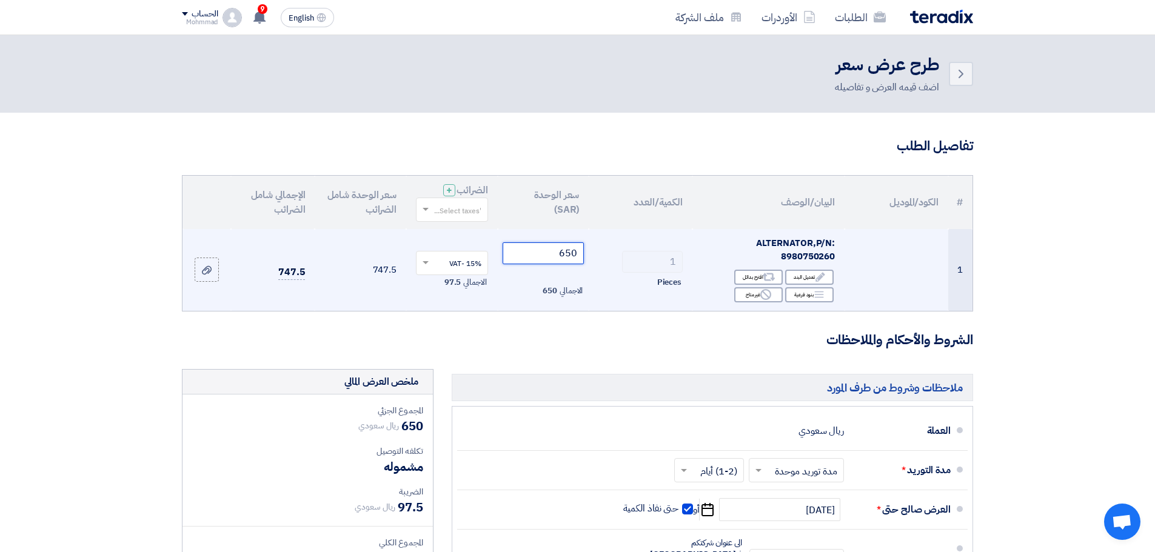
click at [570, 255] on input "650" at bounding box center [544, 254] width 82 height 22
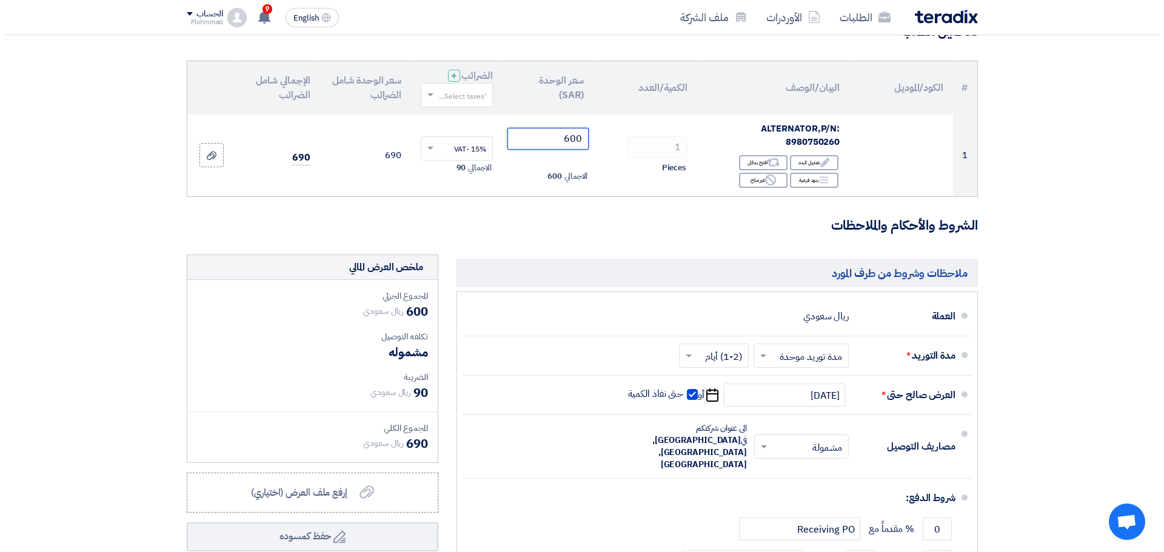
scroll to position [303, 0]
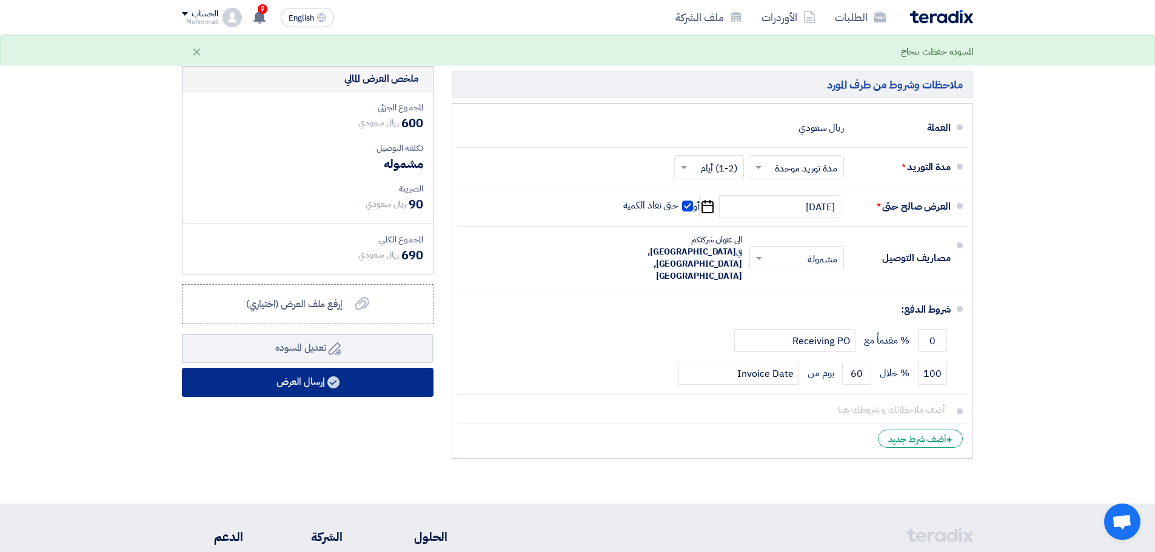
type input "600"
click at [359, 383] on button "إرسال العرض" at bounding box center [308, 382] width 252 height 29
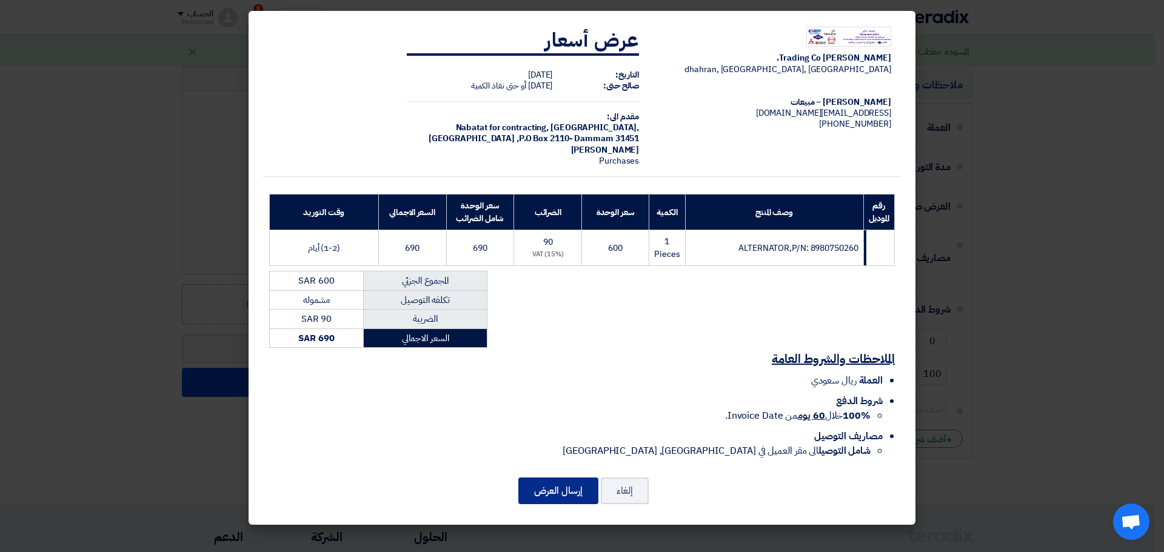
click at [562, 487] on button "إرسال العرض" at bounding box center [558, 491] width 80 height 27
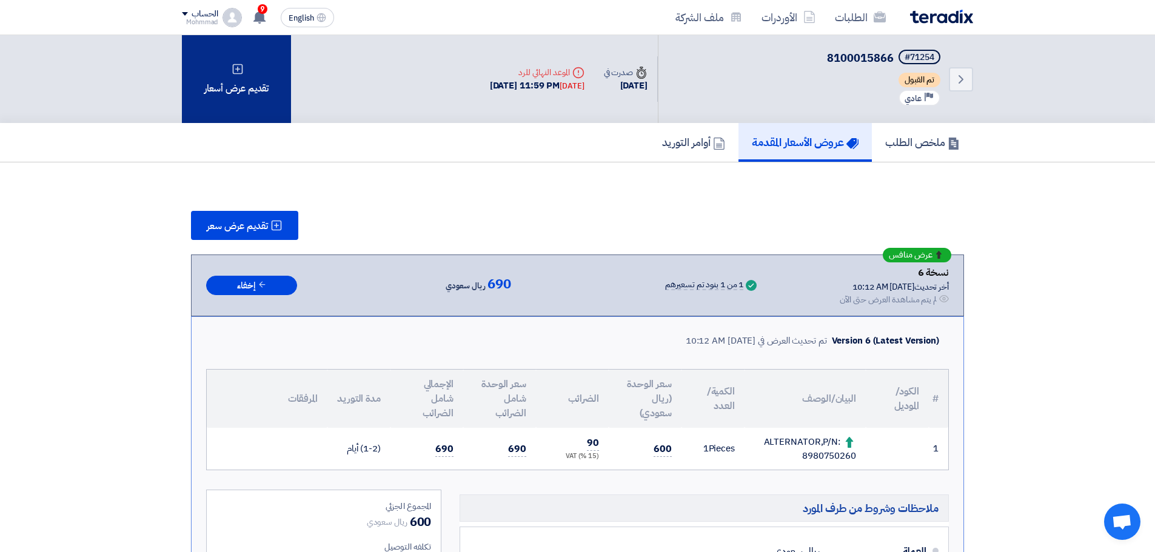
click at [258, 108] on div "تقديم عرض أسعار" at bounding box center [236, 79] width 109 height 88
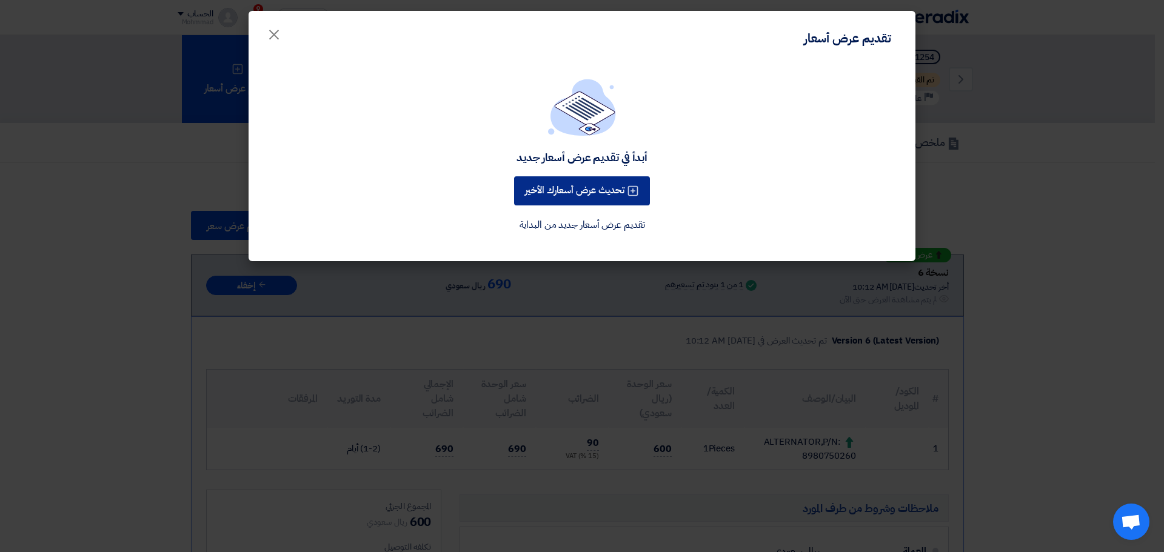
click at [526, 186] on button "تحديث عرض أسعارك الأخير" at bounding box center [582, 190] width 136 height 29
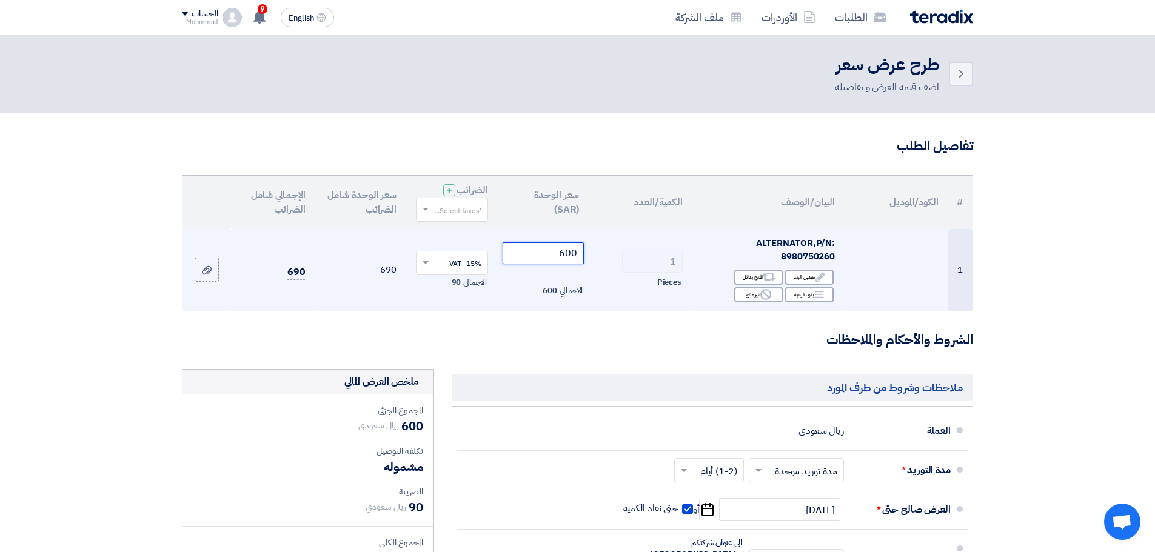
click at [560, 257] on input "600" at bounding box center [544, 254] width 82 height 22
click at [563, 261] on input "600" at bounding box center [544, 254] width 82 height 22
click at [571, 254] on input "600" at bounding box center [544, 254] width 82 height 22
click at [571, 253] on input "600" at bounding box center [544, 254] width 82 height 22
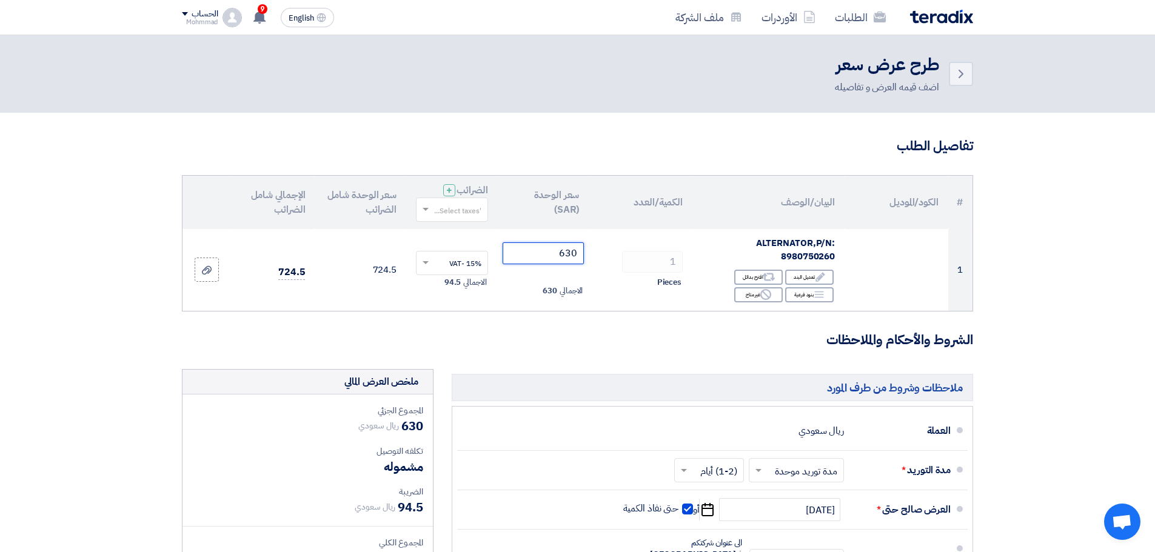
type input "630"
click at [1051, 296] on section "تفاصيل الطلب # الكود/الموديل البيان/الوصف الكمية/العدد سعر الوحدة (SAR) الضرائب…" at bounding box center [577, 460] width 1155 height 694
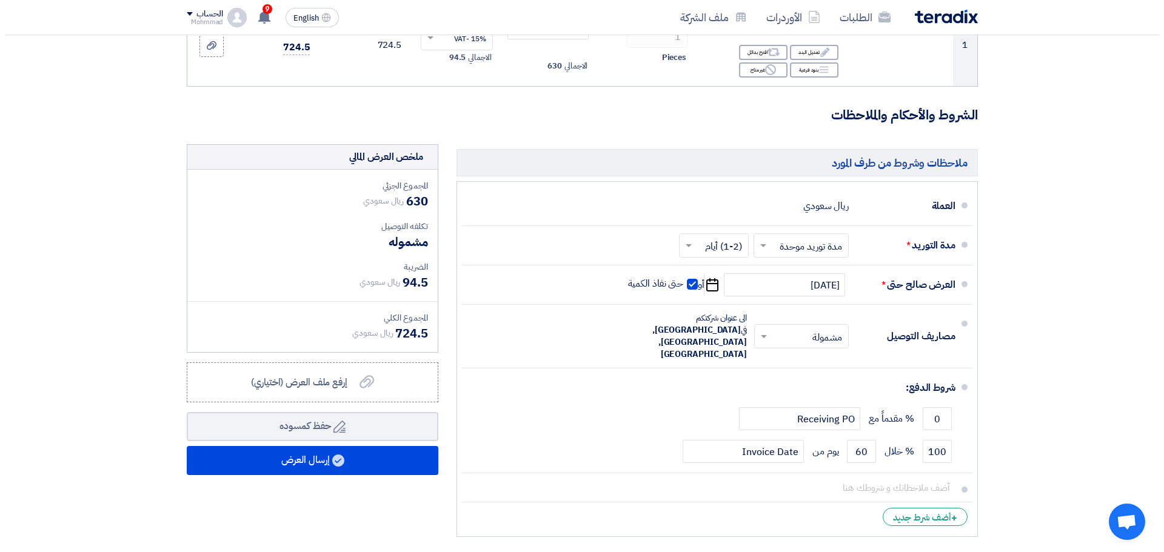
scroll to position [303, 0]
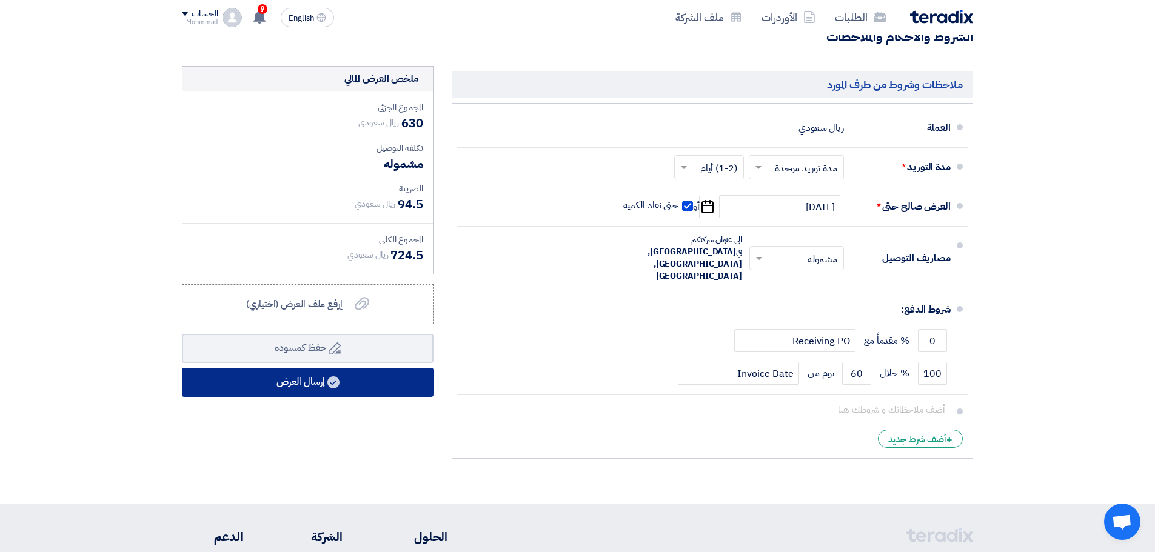
click at [360, 396] on button "إرسال العرض" at bounding box center [308, 382] width 252 height 29
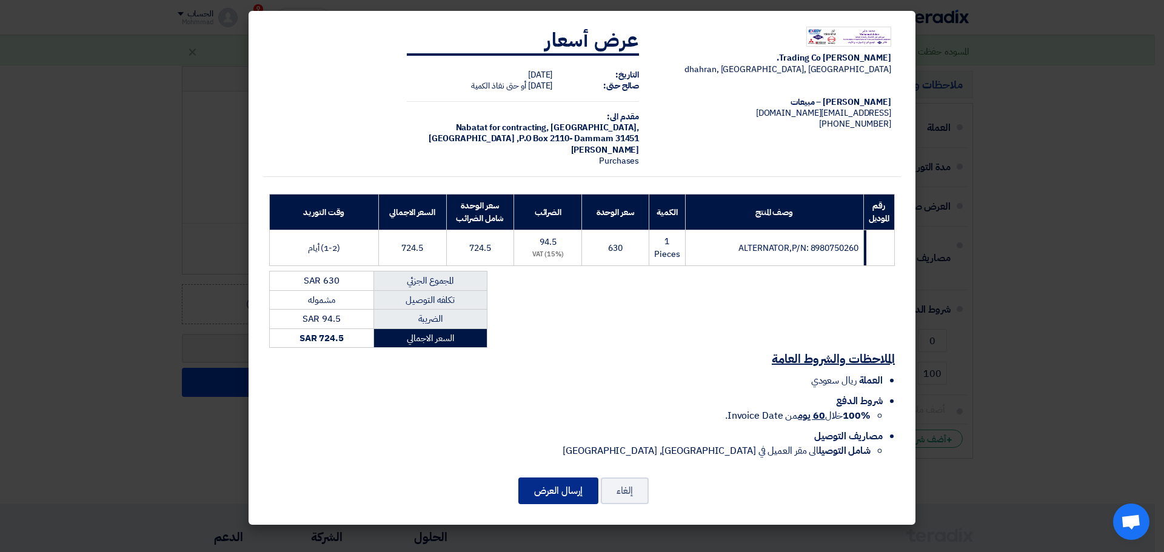
click at [545, 484] on button "إرسال العرض" at bounding box center [558, 491] width 80 height 27
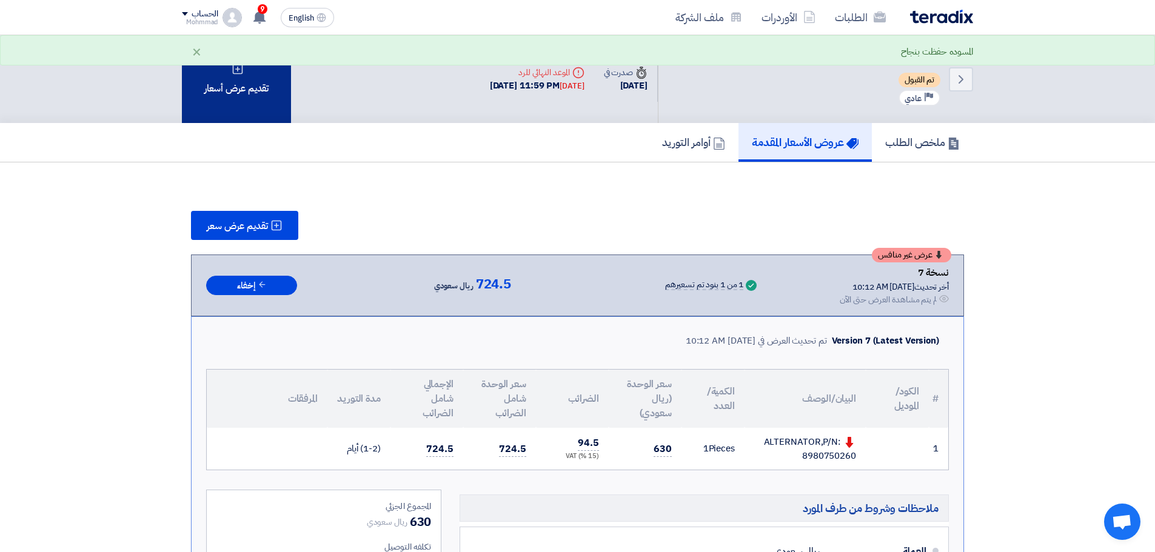
click at [231, 109] on div "تقديم عرض أسعار" at bounding box center [236, 79] width 109 height 88
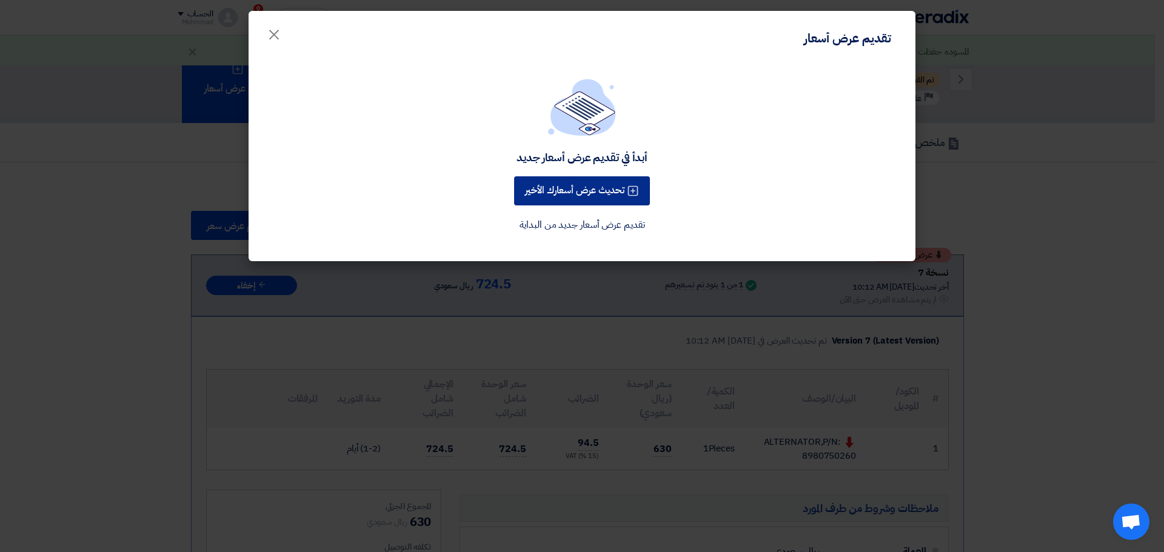
click at [575, 187] on button "تحديث عرض أسعارك الأخير" at bounding box center [582, 190] width 136 height 29
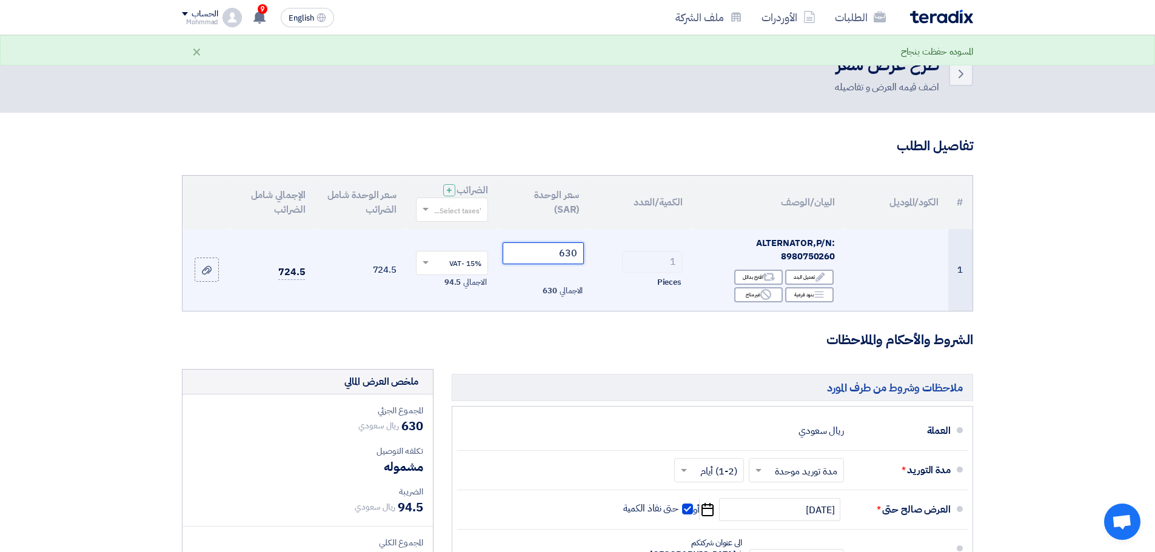
click at [566, 253] on input "630" at bounding box center [544, 254] width 82 height 22
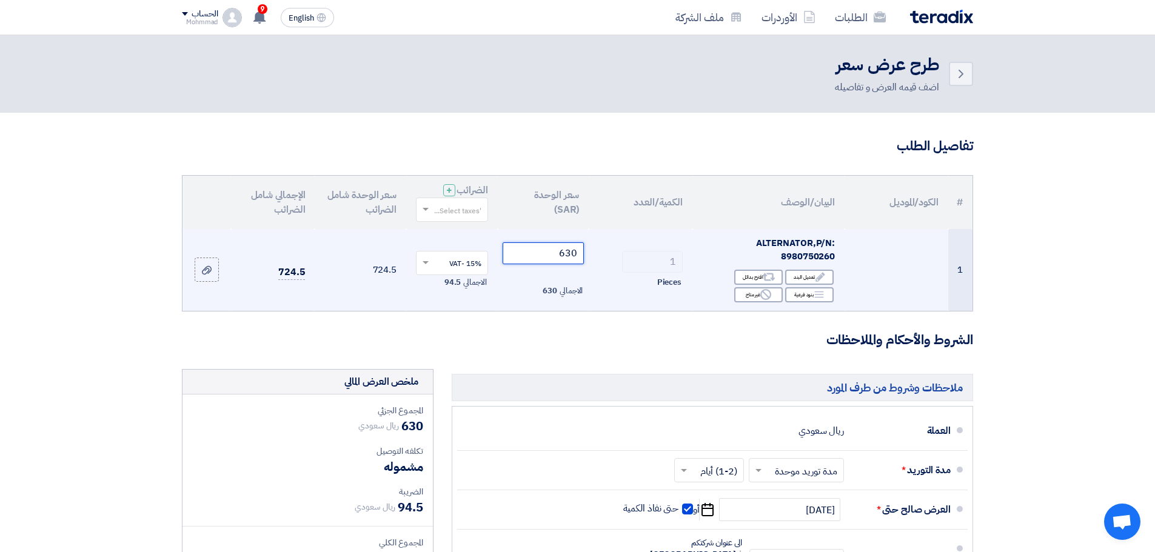
click at [570, 259] on input "630" at bounding box center [544, 254] width 82 height 22
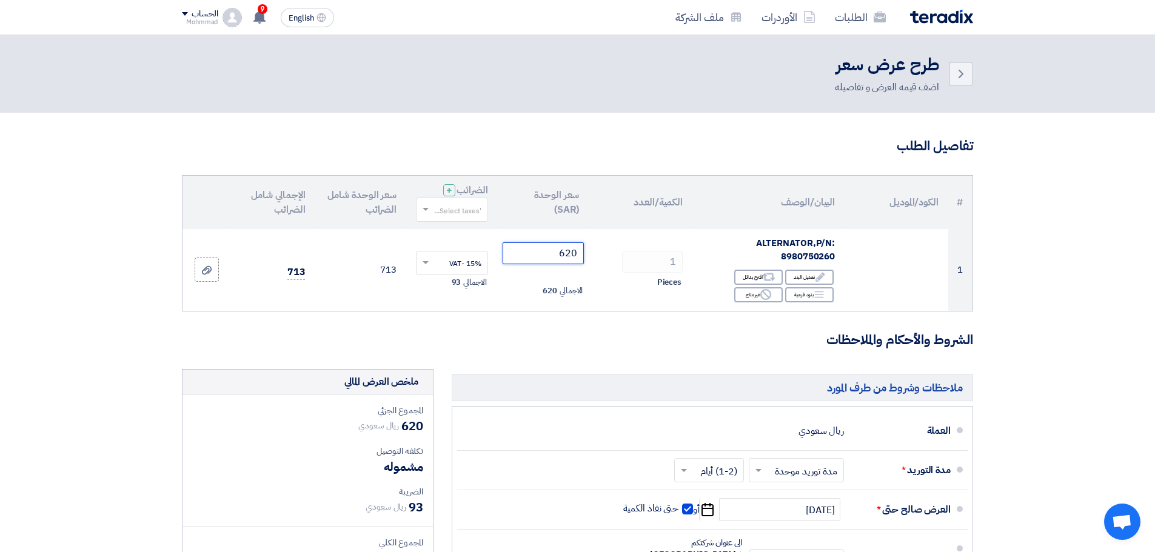
type input "620"
click at [1112, 332] on section "تفاصيل الطلب # الكود/الموديل البيان/الوصف الكمية/العدد سعر الوحدة (SAR) الضرائب…" at bounding box center [577, 460] width 1155 height 694
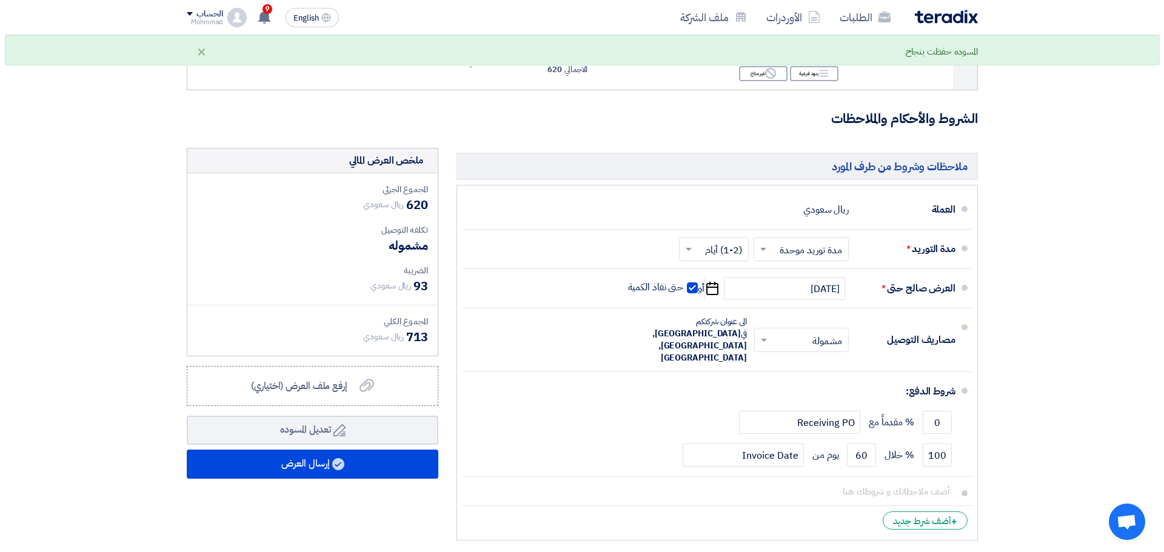
scroll to position [243, 0]
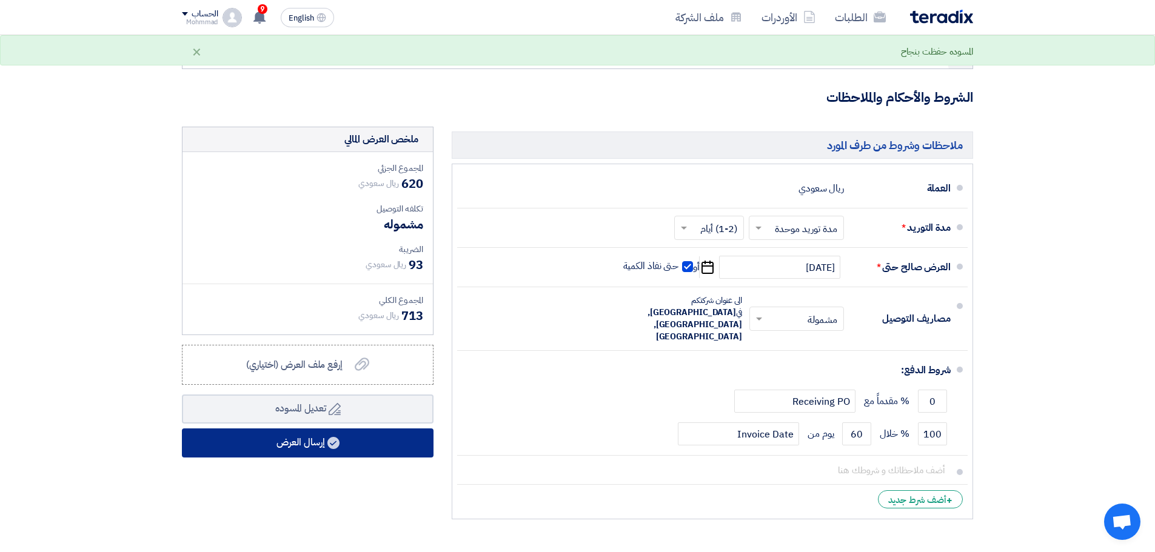
click at [281, 444] on button "إرسال العرض" at bounding box center [308, 443] width 252 height 29
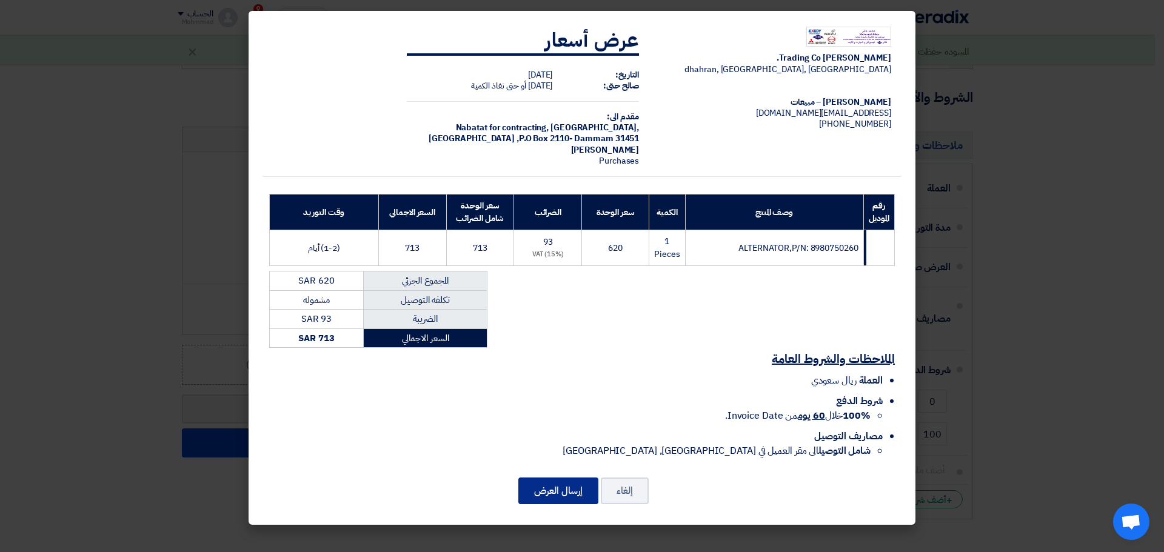
click at [560, 486] on button "إرسال العرض" at bounding box center [558, 491] width 80 height 27
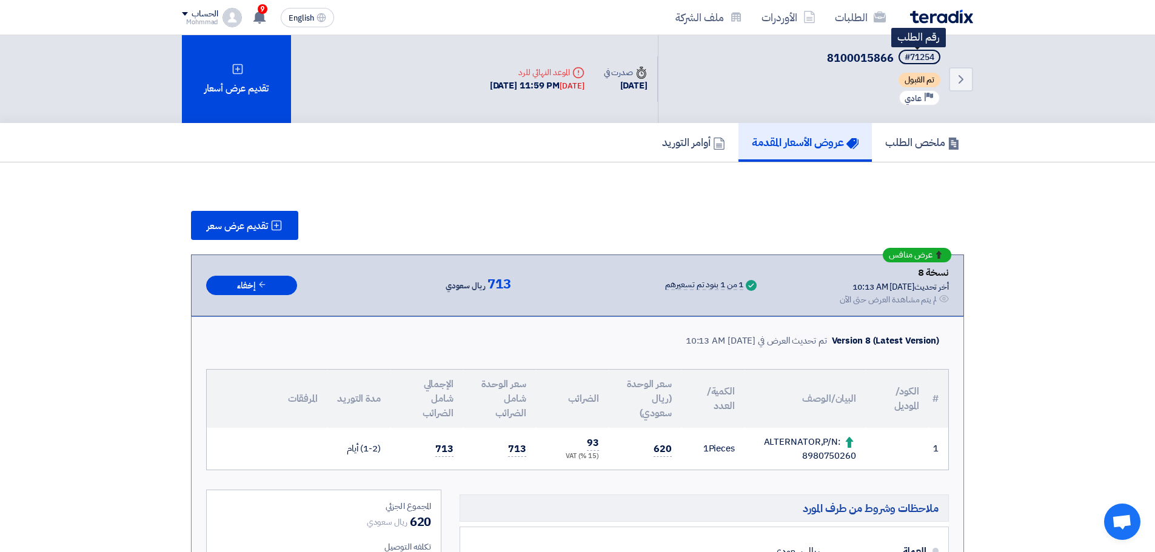
click at [923, 54] on div "#71254" at bounding box center [920, 57] width 30 height 8
copy div "71254"
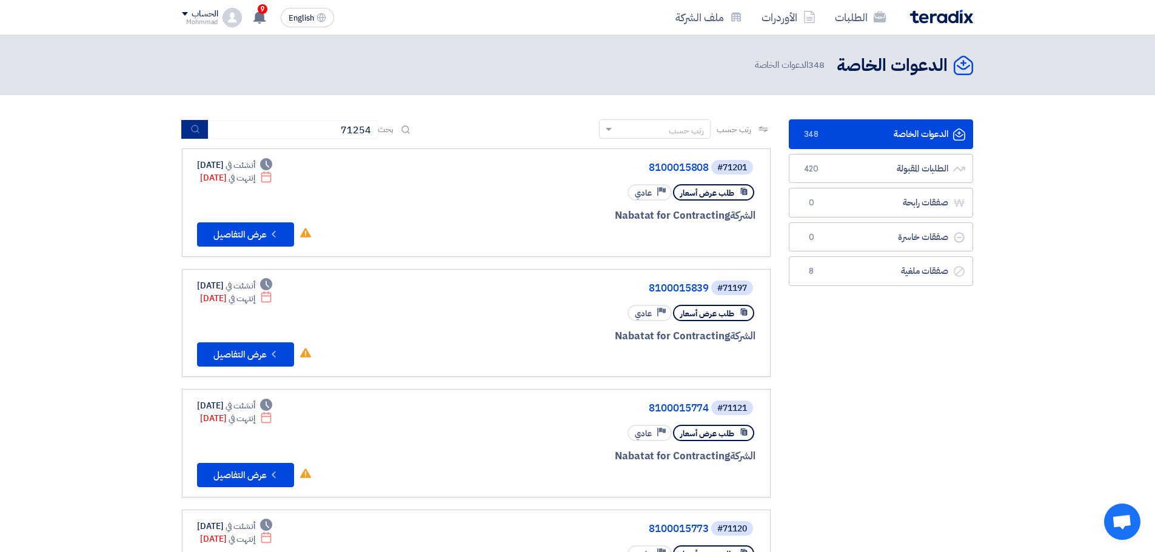
type input "71254"
click at [193, 129] on icon "submit" at bounding box center [195, 129] width 10 height 10
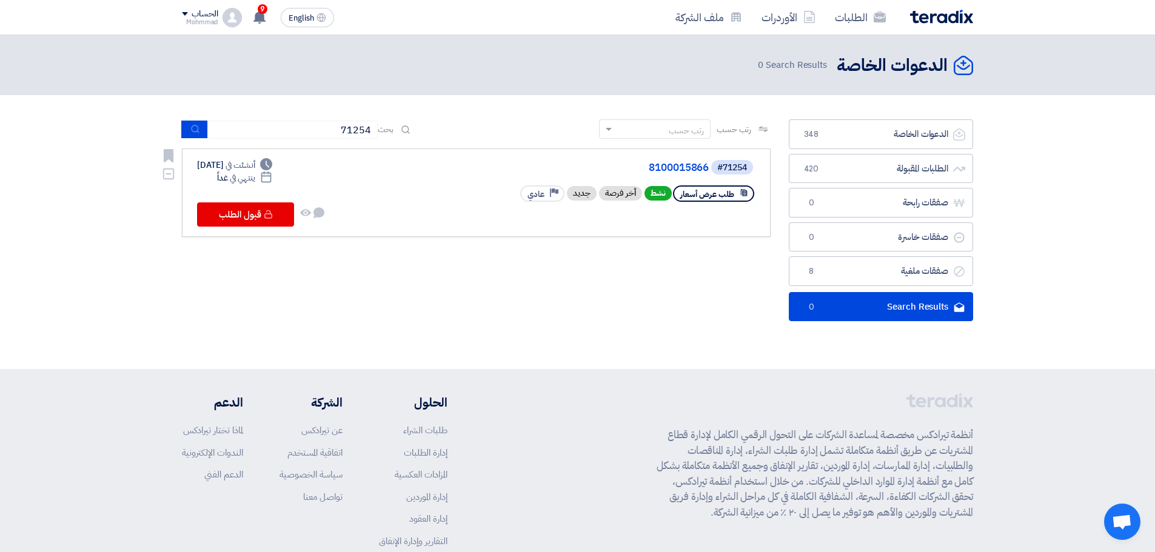
click at [665, 161] on div "#71254 8100015866" at bounding box center [610, 167] width 292 height 17
click at [665, 164] on link "8100015866" at bounding box center [587, 168] width 243 height 11
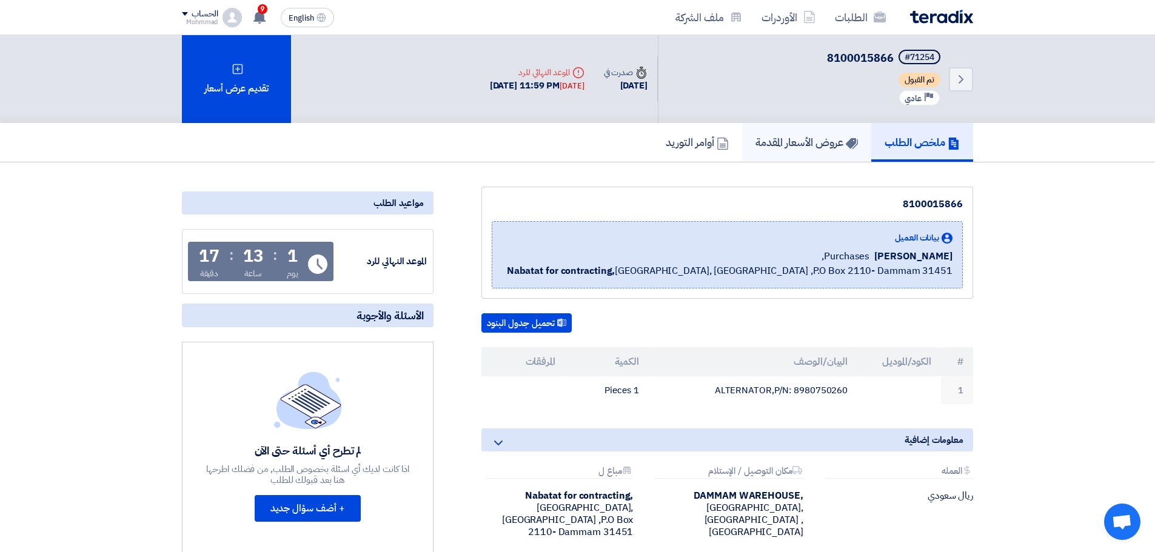
click at [804, 149] on h5 "عروض الأسعار المقدمة" at bounding box center [807, 142] width 102 height 14
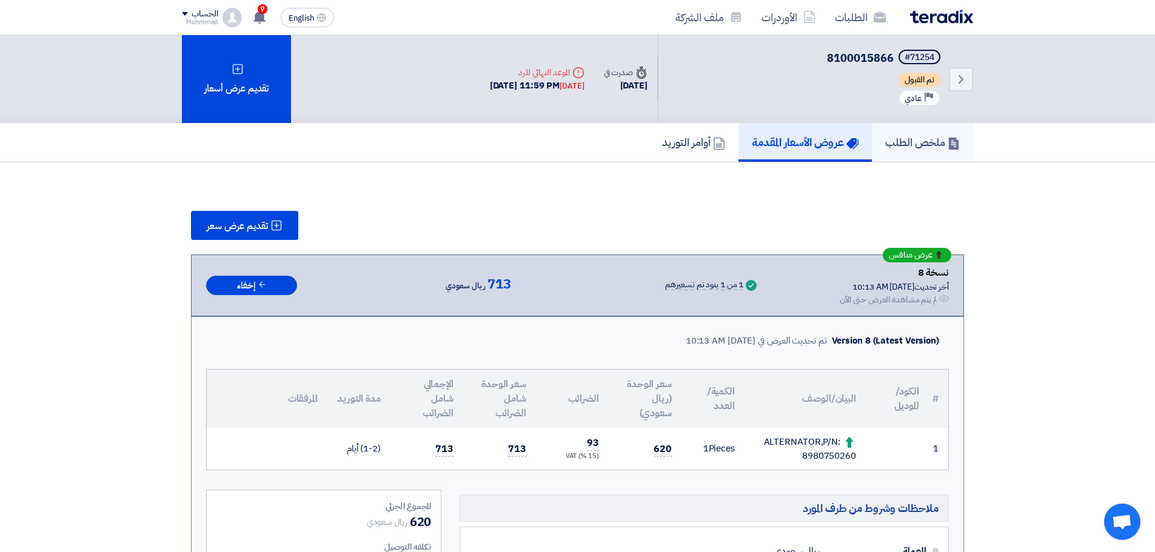
click at [942, 143] on h5 "ملخص الطلب" at bounding box center [922, 142] width 75 height 14
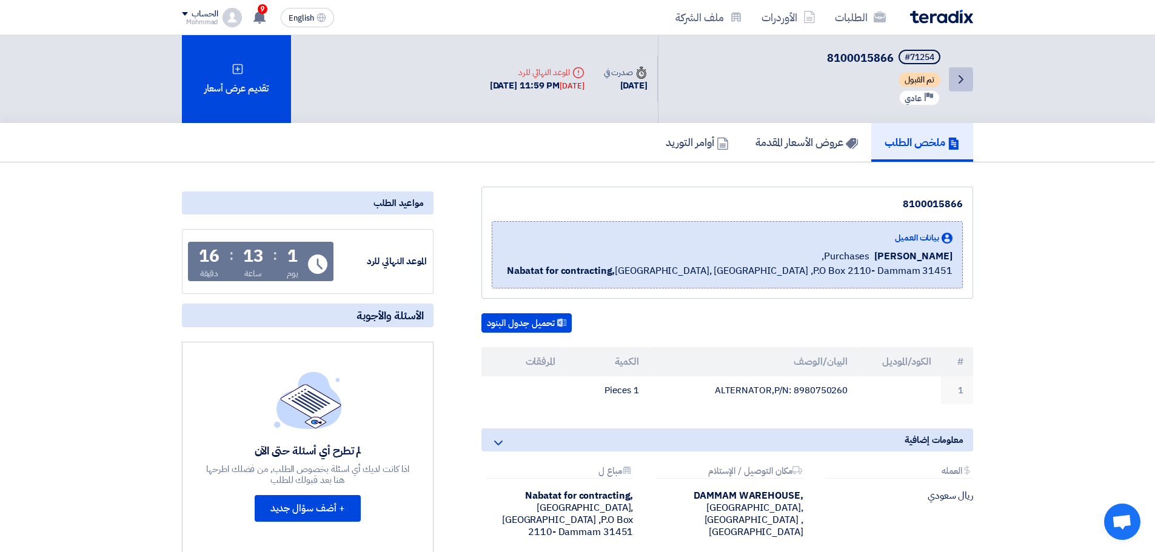
click at [957, 84] on icon "Back" at bounding box center [961, 79] width 15 height 15
